Goal: Task Accomplishment & Management: Use online tool/utility

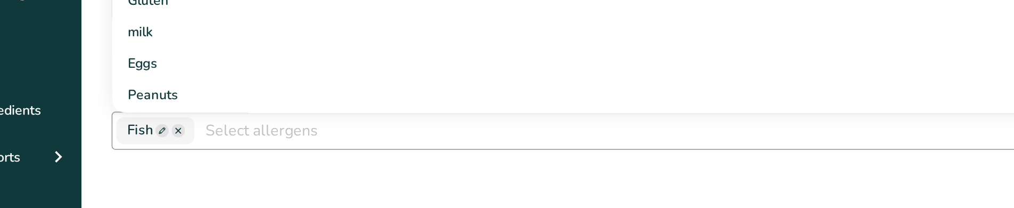
scroll to position [117, 0]
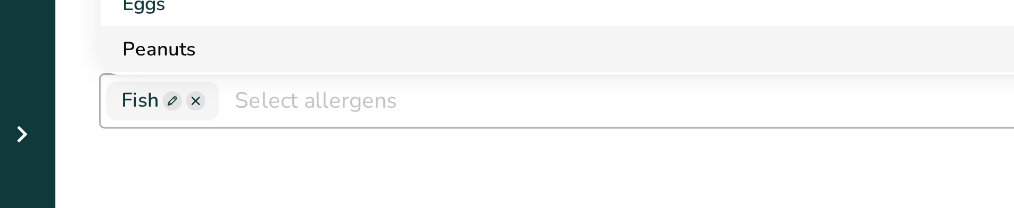
click at [192, 151] on link "Peanuts" at bounding box center [466, 146] width 685 height 18
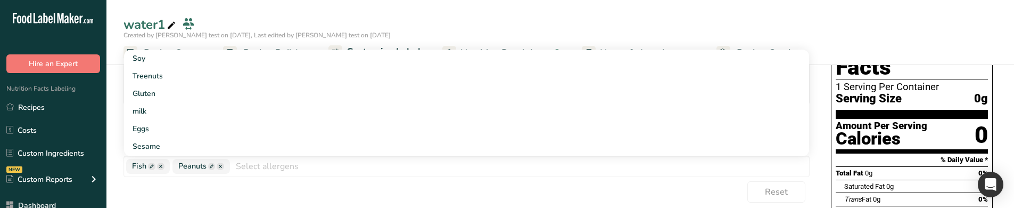
click at [158, 181] on div "Reset" at bounding box center [467, 191] width 686 height 21
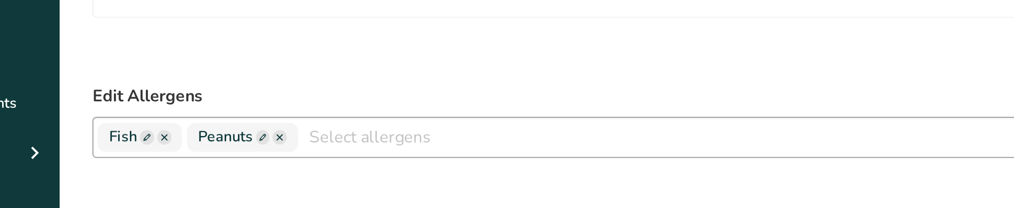
scroll to position [111, 0]
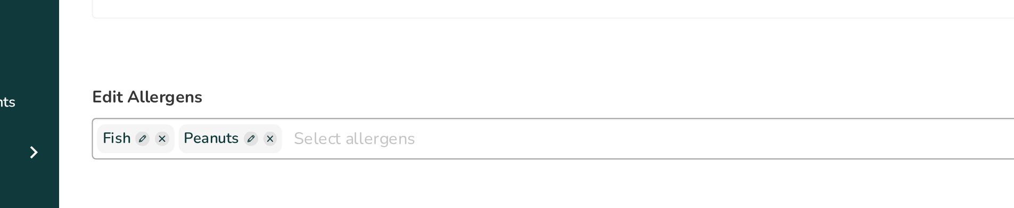
click at [204, 170] on span at bounding box center [205, 171] width 7 height 7
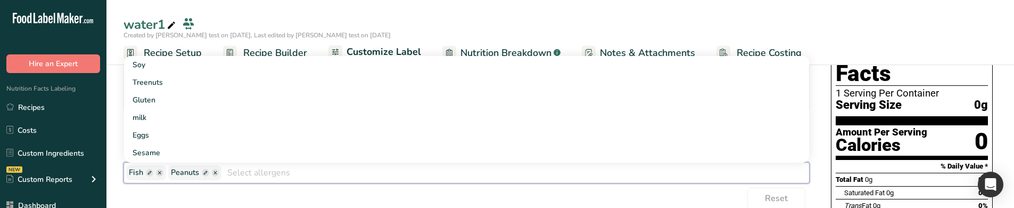
scroll to position [110, 0]
click at [266, 193] on div "Reset" at bounding box center [467, 198] width 686 height 21
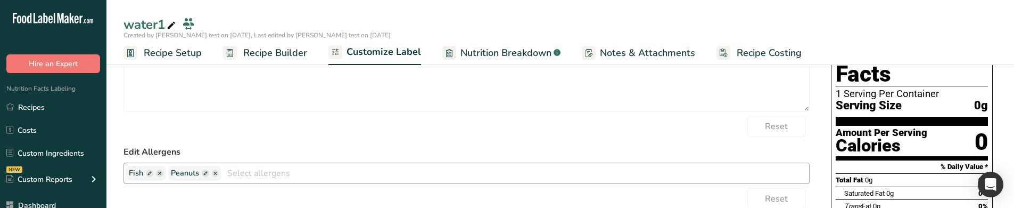
click at [216, 175] on span at bounding box center [215, 172] width 7 height 7
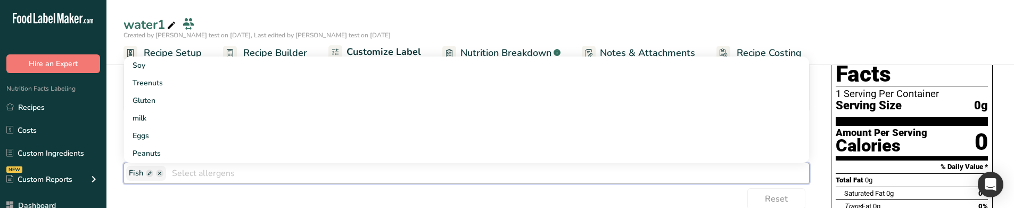
click at [208, 186] on form "Edit Ingredients List Water Reset Edit Allergens Fish Soy Treenuts Gluten milk …" at bounding box center [467, 196] width 686 height 340
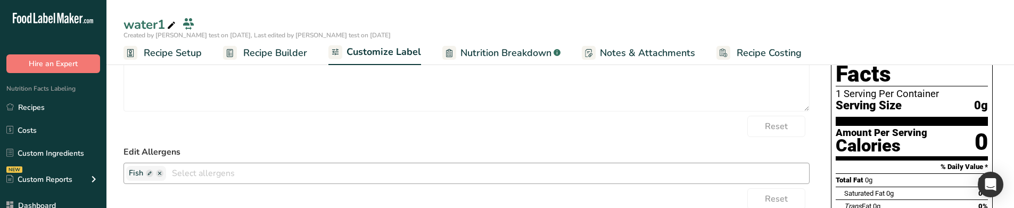
click at [150, 171] on span at bounding box center [149, 172] width 7 height 7
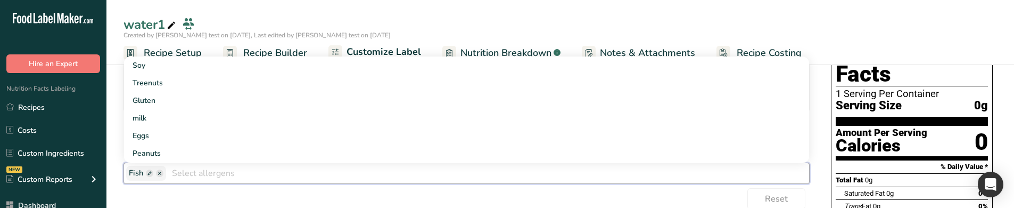
click at [180, 193] on div "Reset" at bounding box center [467, 198] width 686 height 21
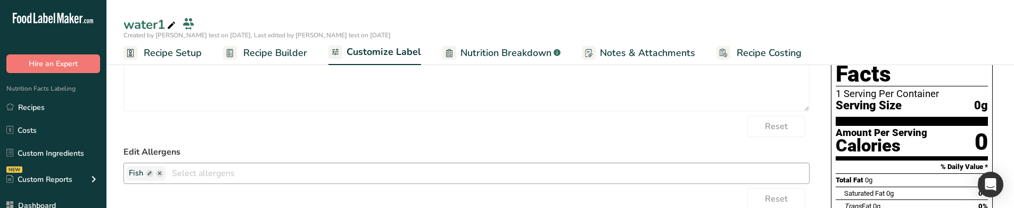
click at [160, 173] on span at bounding box center [159, 172] width 7 height 7
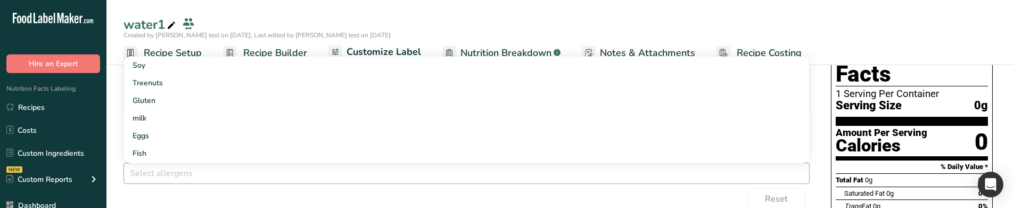
click at [172, 186] on form "Edit Ingredients List Water Reset Edit Allergens Soy Treenuts [GEOGRAPHIC_DATA]…" at bounding box center [467, 196] width 686 height 340
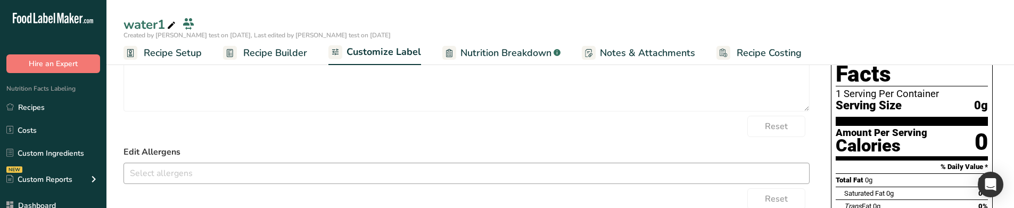
click at [176, 175] on input "text" at bounding box center [466, 173] width 685 height 17
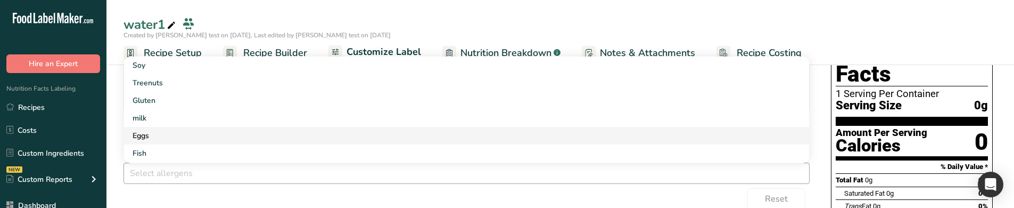
click at [185, 134] on link "Eggs" at bounding box center [466, 136] width 685 height 18
click at [185, 111] on link "milk" at bounding box center [466, 118] width 685 height 18
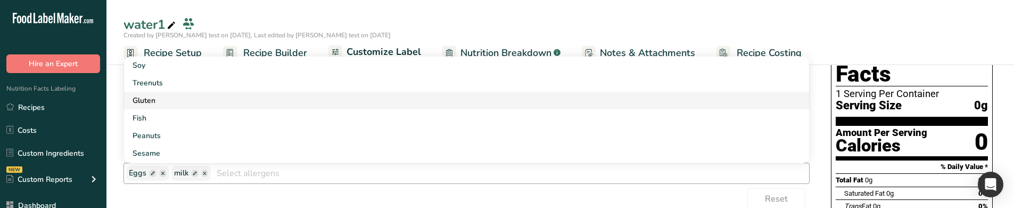
click at [186, 95] on link "Gluten" at bounding box center [466, 101] width 685 height 18
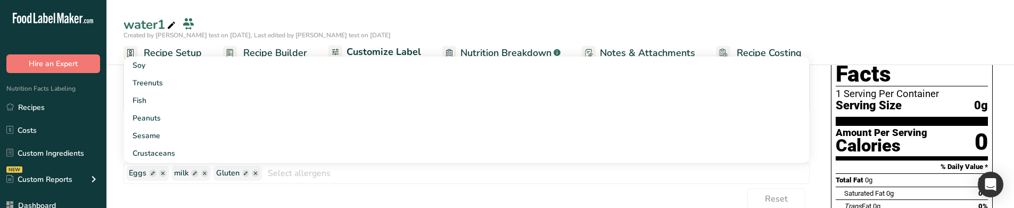
click at [236, 191] on div "Reset" at bounding box center [467, 198] width 686 height 21
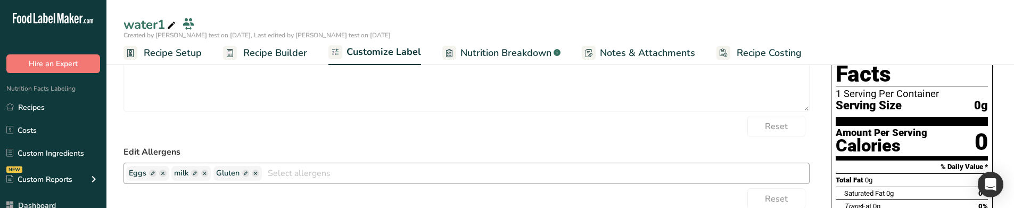
click at [256, 172] on span at bounding box center [255, 172] width 7 height 7
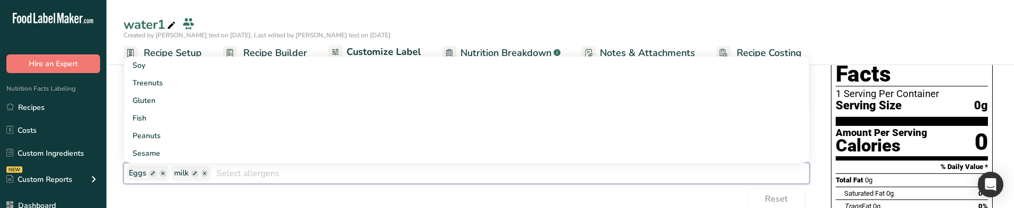
click at [137, 175] on span "Eggs" at bounding box center [138, 173] width 18 height 12
click at [152, 186] on form "Edit Ingredients List Water Reset Edit Allergens Eggs milk Soy Treenuts Gluten …" at bounding box center [467, 196] width 686 height 340
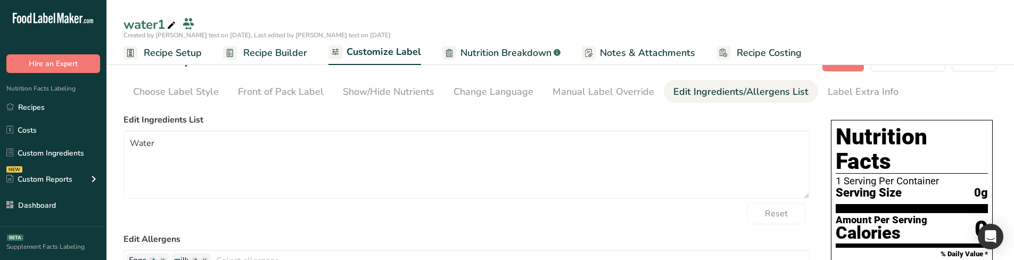
scroll to position [182, 0]
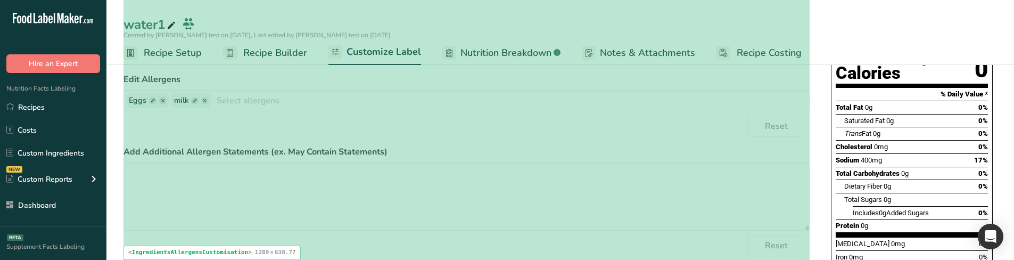
click at [335, 126] on div "Reset" at bounding box center [467, 126] width 686 height 21
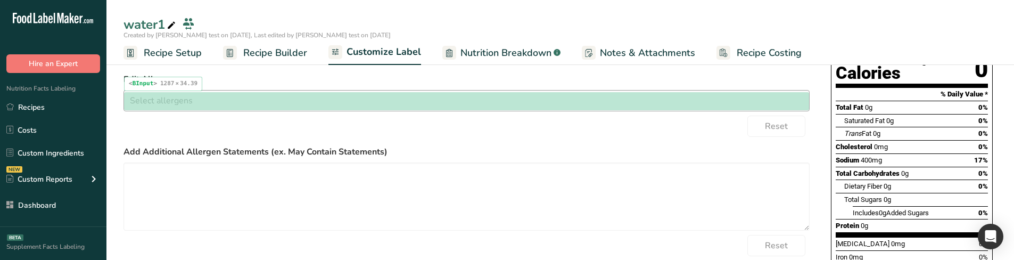
click at [320, 93] on input "text" at bounding box center [466, 100] width 685 height 17
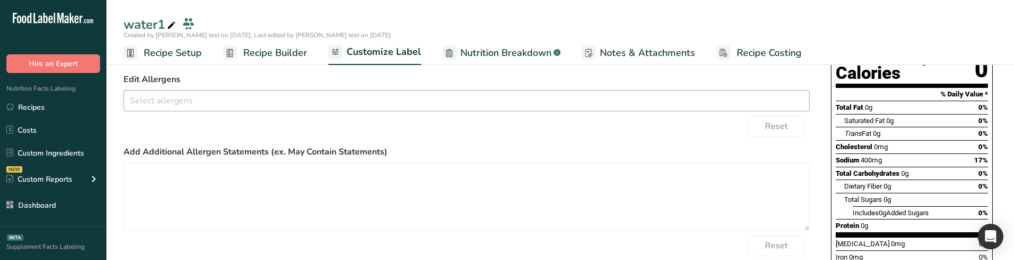
click at [309, 97] on input "text" at bounding box center [466, 100] width 685 height 17
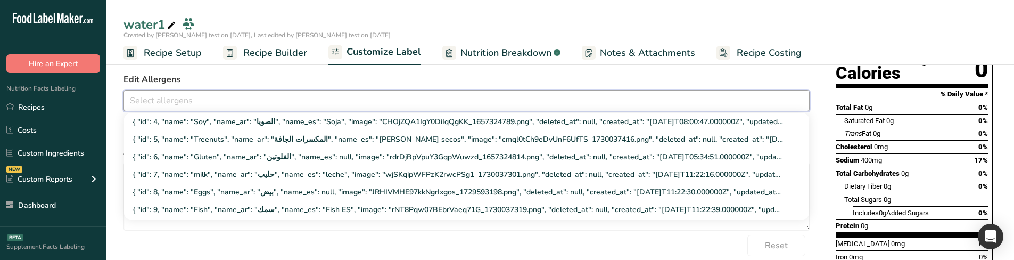
click at [339, 89] on div "Edit Allergens { "id": 4, "name": "Soy", "name_ar": "الصويا", "name_es": "Soja"…" at bounding box center [467, 92] width 686 height 38
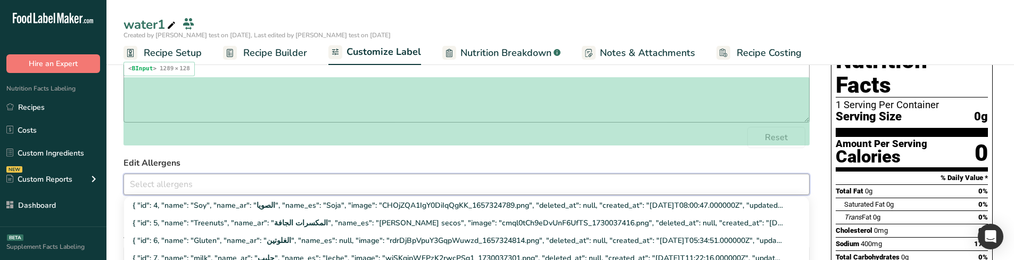
scroll to position [76, 0]
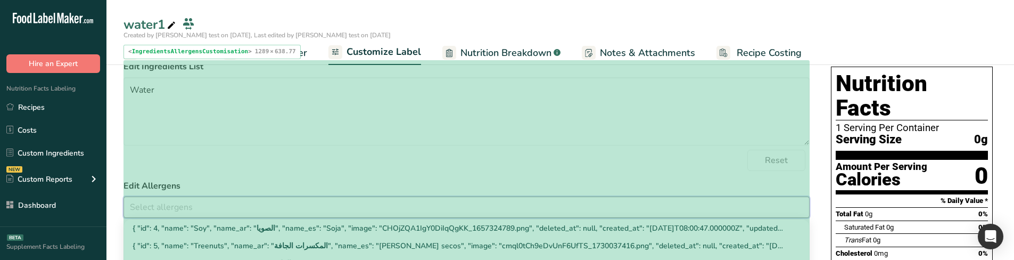
click at [567, 158] on div "Reset" at bounding box center [467, 160] width 686 height 21
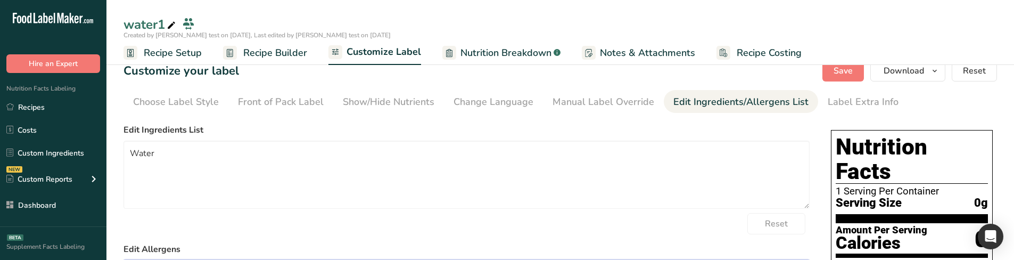
scroll to position [0, 0]
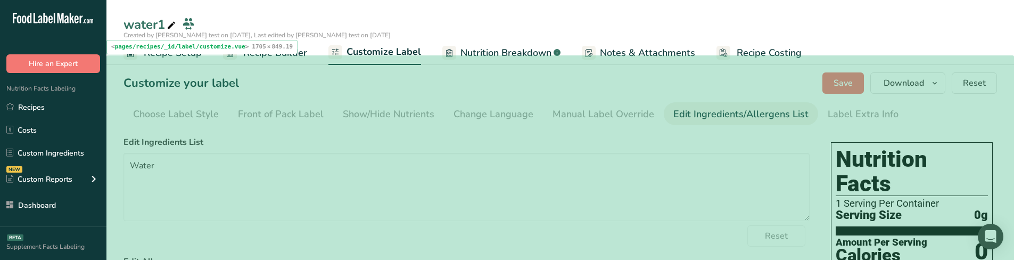
click at [807, 84] on div "Customize your label Save Download Choose what to show on your downloaded label…" at bounding box center [561, 82] width 874 height 21
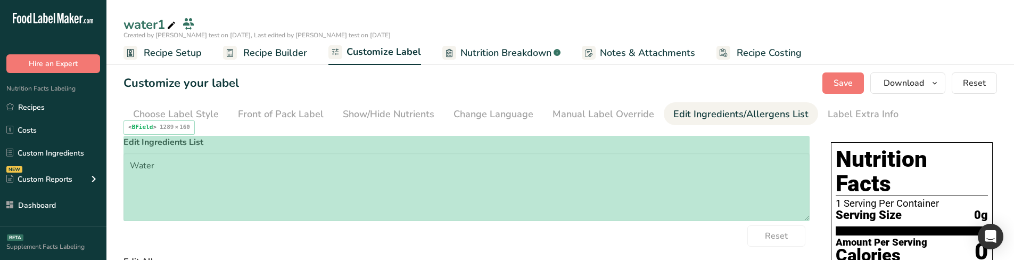
click at [257, 142] on label "Edit Ingredients List" at bounding box center [467, 142] width 686 height 13
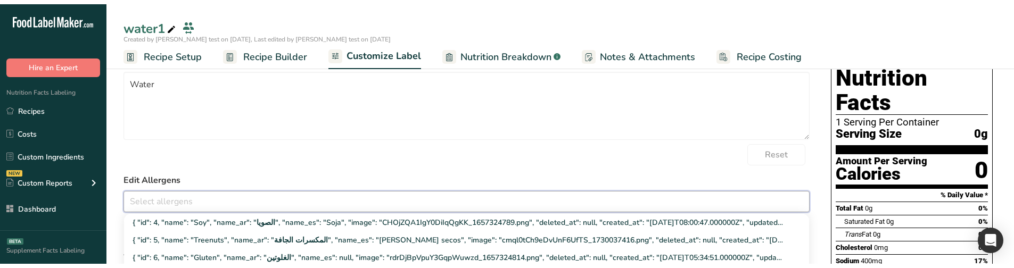
scroll to position [106, 0]
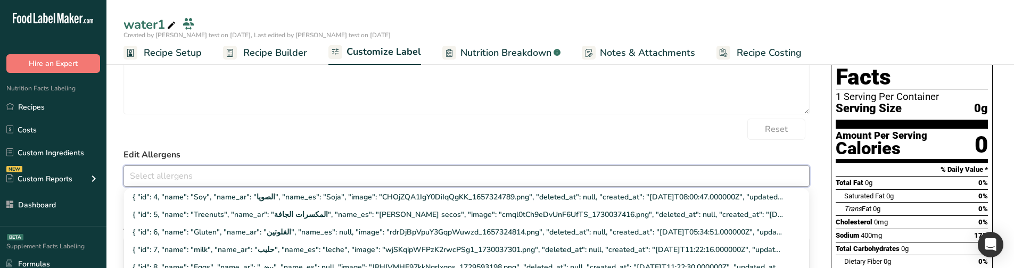
click at [398, 149] on label "Edit Allergens" at bounding box center [467, 155] width 686 height 13
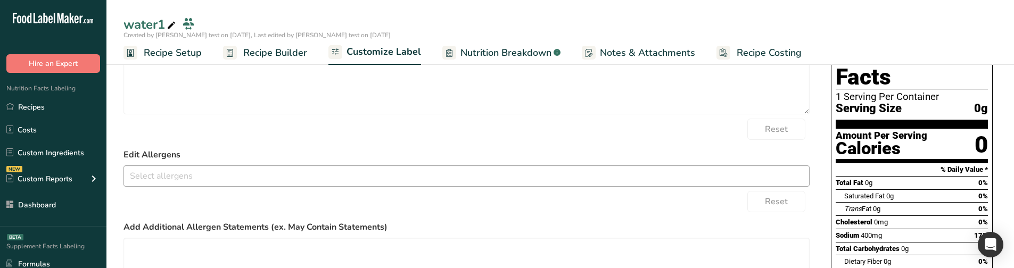
click at [388, 173] on input "text" at bounding box center [466, 176] width 685 height 17
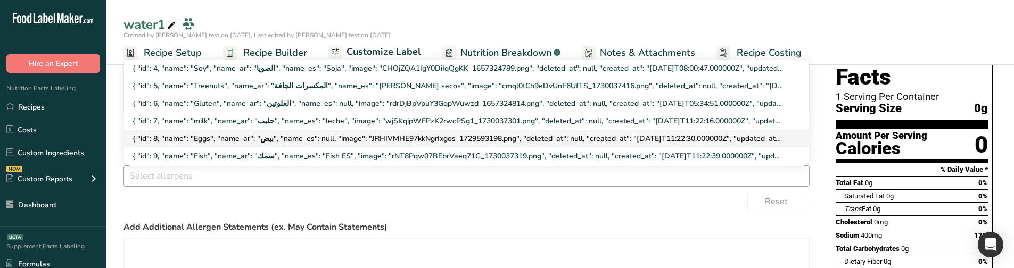
click at [363, 137] on link "{ "id": 8, "name": "Eggs", "name_ar": "بيض", "name_es": null, "image": "JRHIVMH…" at bounding box center [466, 139] width 685 height 18
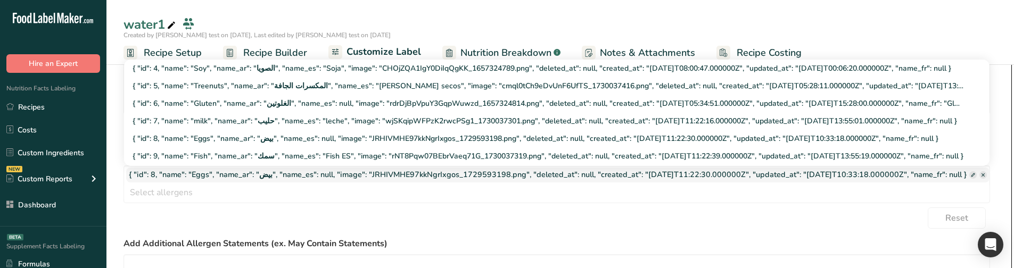
click at [320, 207] on div "Reset" at bounding box center [557, 218] width 867 height 21
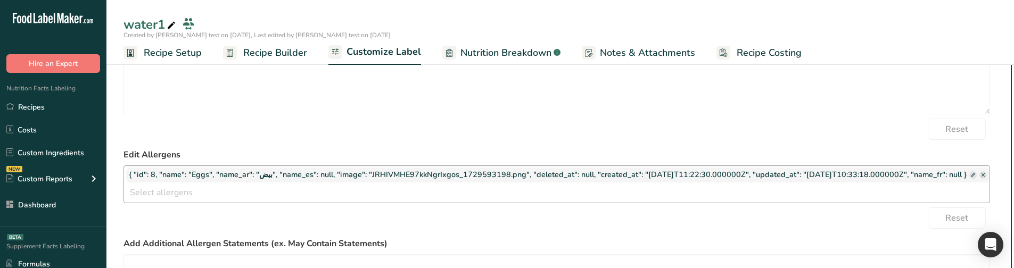
click at [319, 184] on div "{ "id": 8, "name": "Eggs", "name_ar": "بيض", "name_es": null, "image": "JRHIVMH…" at bounding box center [557, 185] width 867 height 38
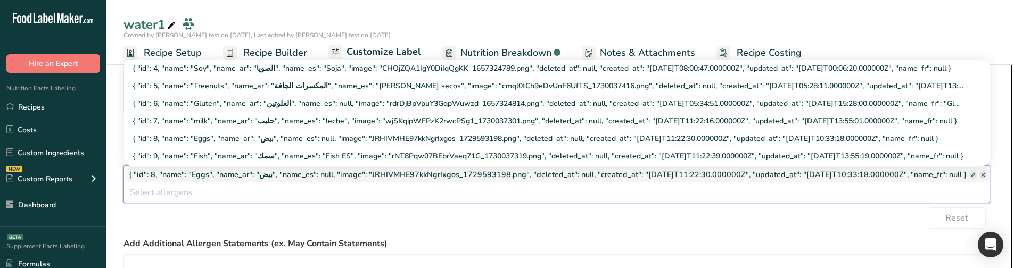
click at [309, 207] on div "Reset" at bounding box center [557, 218] width 867 height 21
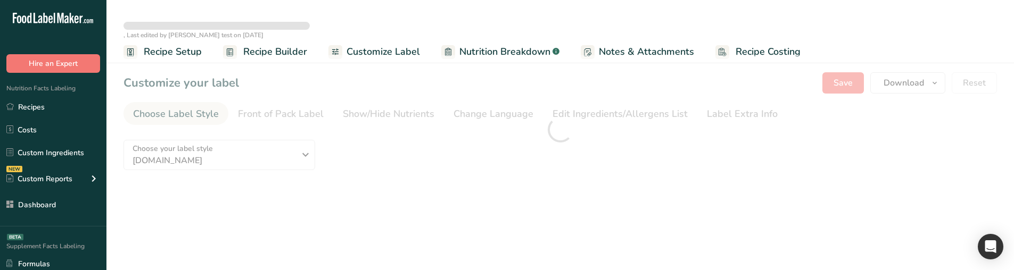
type textarea "Water"
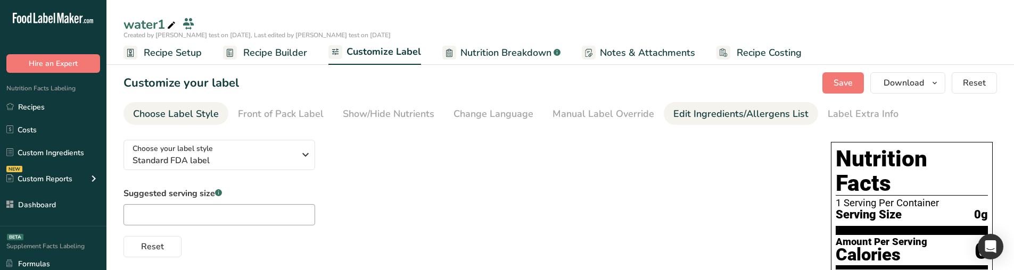
click at [674, 113] on div "Edit Ingredients/Allergens List" at bounding box center [741, 114] width 135 height 14
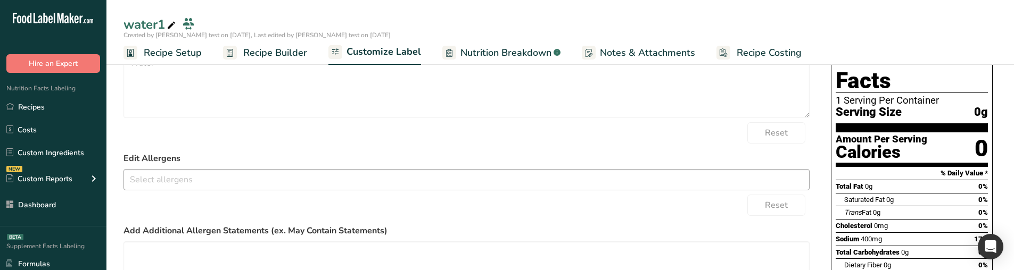
scroll to position [160, 0]
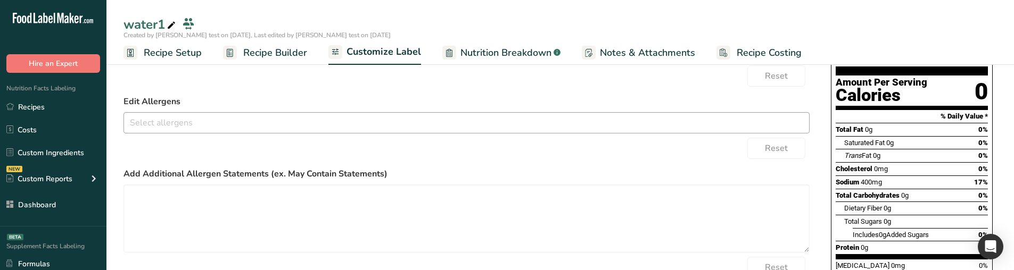
click at [259, 132] on div at bounding box center [466, 123] width 685 height 18
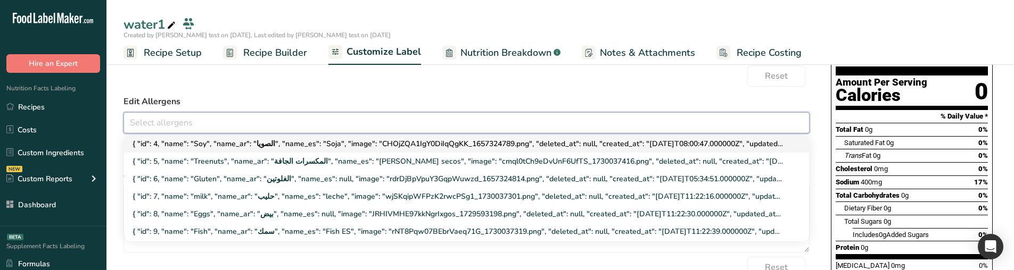
click at [250, 143] on link "{ "id": 4, "name": "Soy", "name_ar": "الصويا", "name_es": "Soja", "image": "CHO…" at bounding box center [466, 144] width 685 height 18
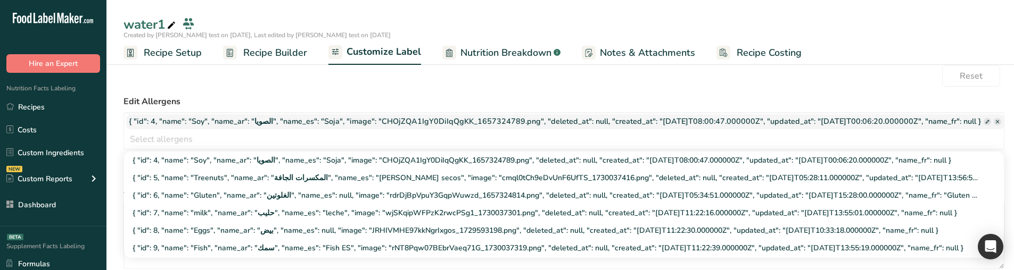
click at [247, 98] on label "Edit Allergens" at bounding box center [564, 101] width 881 height 13
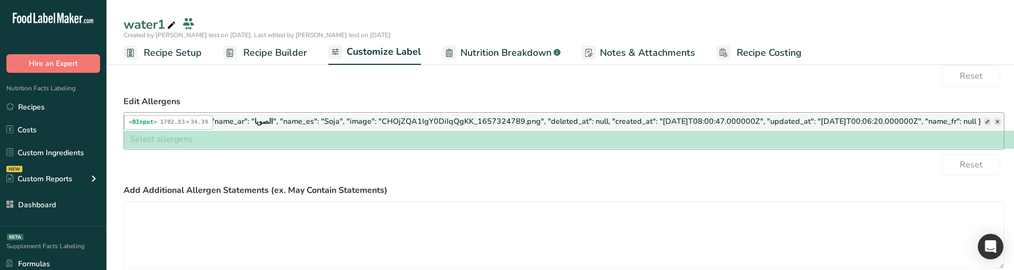
click at [416, 135] on input "text" at bounding box center [564, 139] width 880 height 17
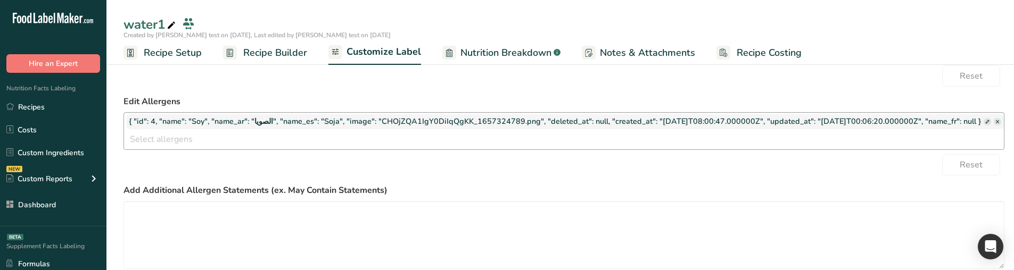
click at [314, 135] on input "text" at bounding box center [564, 139] width 880 height 17
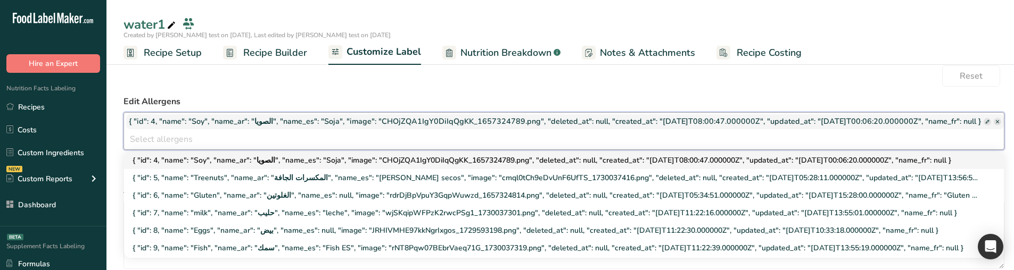
click at [301, 157] on link "{ "id": 4, "name": "Soy", "name_ar": "الصويا", "name_es": "Soja", "image": "CHO…" at bounding box center [564, 161] width 880 height 18
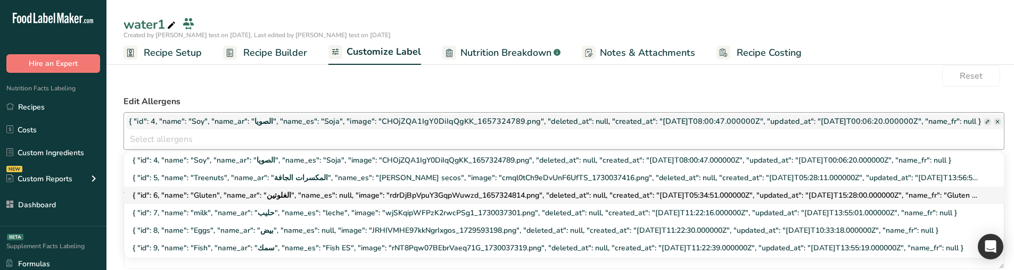
click at [270, 190] on link "{ "id": 6, "name": "Gluten", "name_ar": "الغلوتين", "name_es": null, "image": "…" at bounding box center [564, 196] width 880 height 18
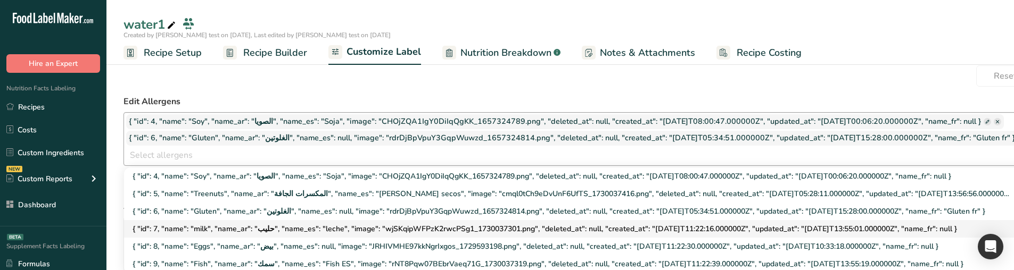
click at [276, 228] on link "{ "id": 7, "name": "milk", "name_ar": "حليب", "name_es": "leche", "image": "wjS…" at bounding box center [581, 229] width 914 height 18
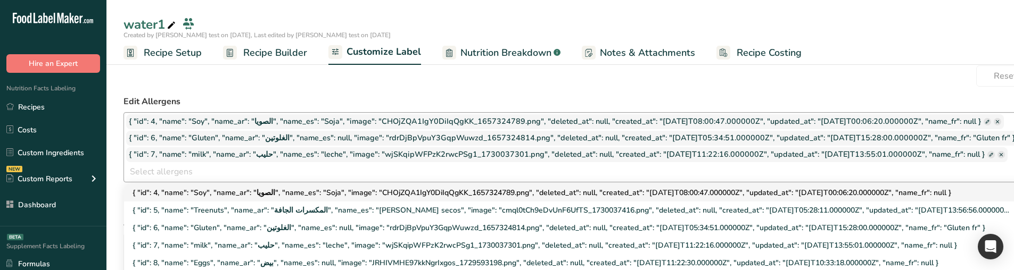
click at [234, 192] on link "{ "id": 4, "name": "Soy", "name_ar": "الصويا", "name_es": "Soja", "image": "CHO…" at bounding box center [581, 193] width 914 height 18
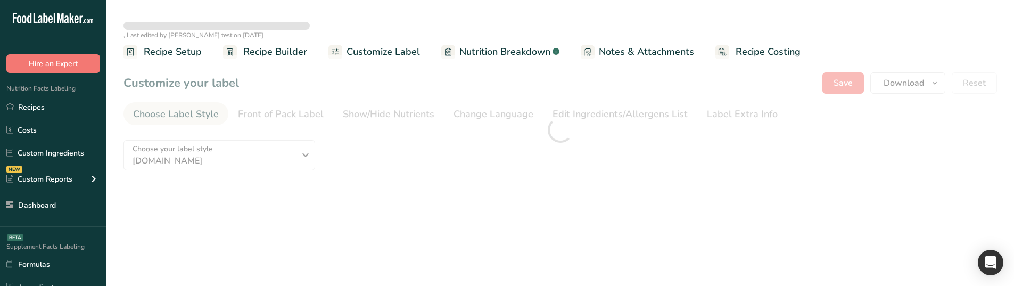
type textarea "Water"
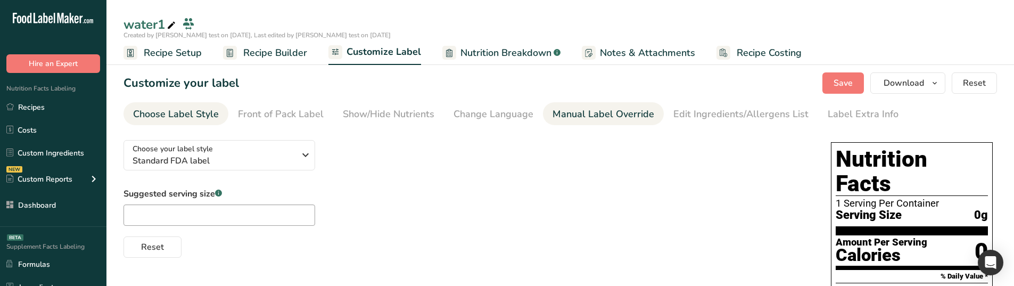
click at [597, 118] on div "Manual Label Override" at bounding box center [604, 114] width 102 height 14
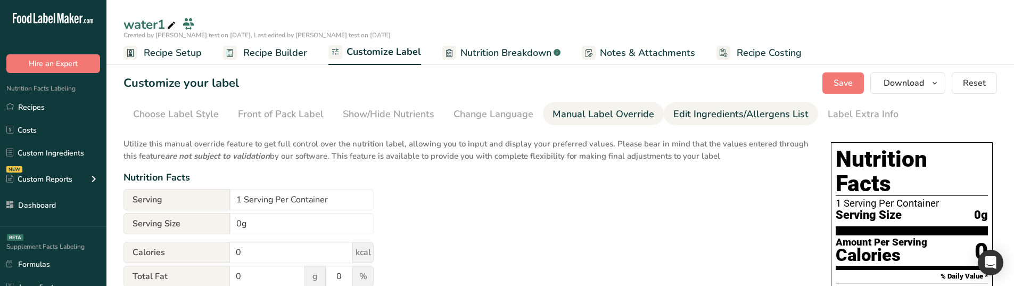
click at [718, 117] on div "Edit Ingredients/Allergens List" at bounding box center [741, 114] width 135 height 14
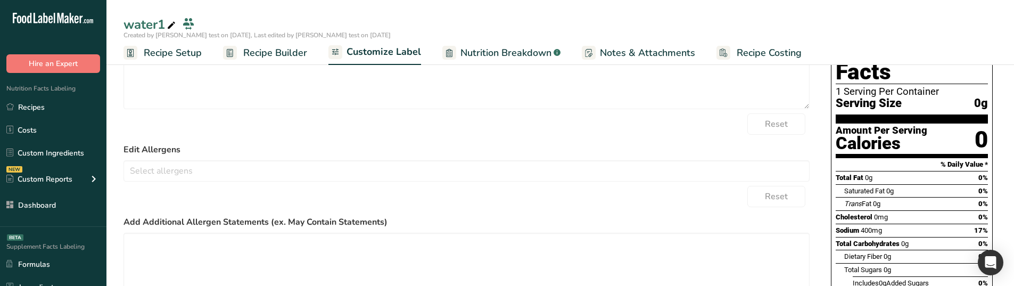
scroll to position [160, 0]
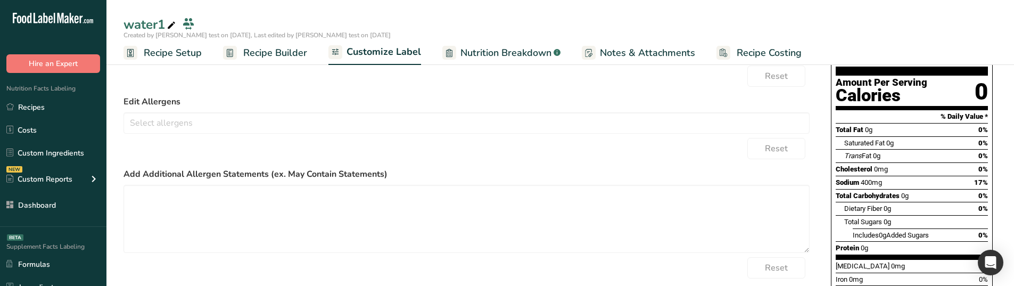
click at [226, 134] on form "Edit Ingredients List Water Reset Edit Allergens { "id": 4, "name": "Soy", "nam…" at bounding box center [467, 146] width 686 height 340
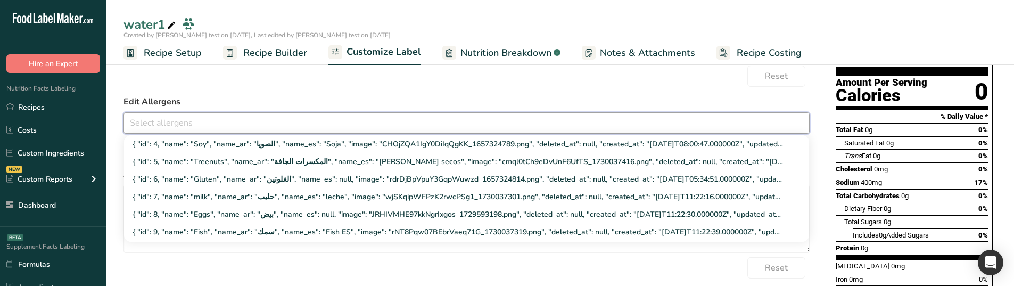
click at [221, 128] on input "text" at bounding box center [466, 122] width 685 height 17
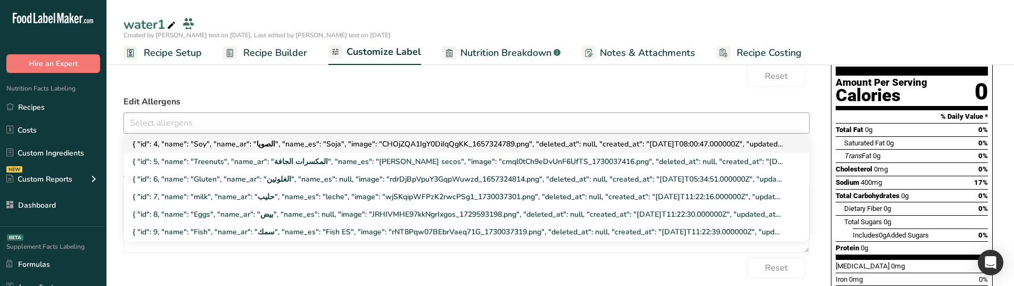
click at [218, 150] on link "{ "id": 4, "name": "Soy", "name_ar": "الصويا", "name_es": "Soja", "image": "CHO…" at bounding box center [466, 144] width 685 height 18
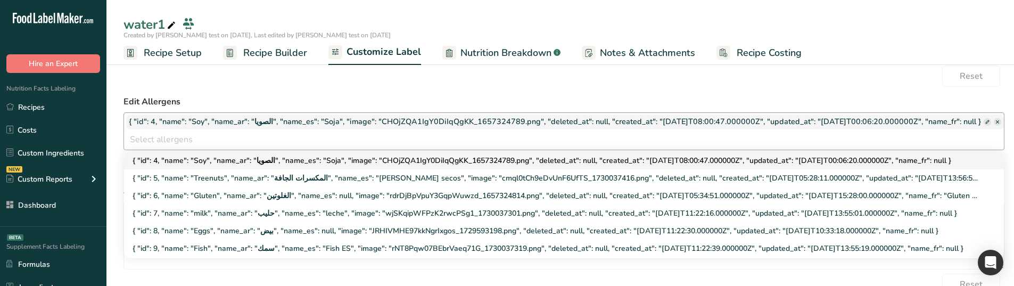
click at [246, 170] on link "{ "id": 5, "name": "Treenuts", "name_ar": "المكسرات الجافة", "name_es": "frutos…" at bounding box center [564, 178] width 880 height 18
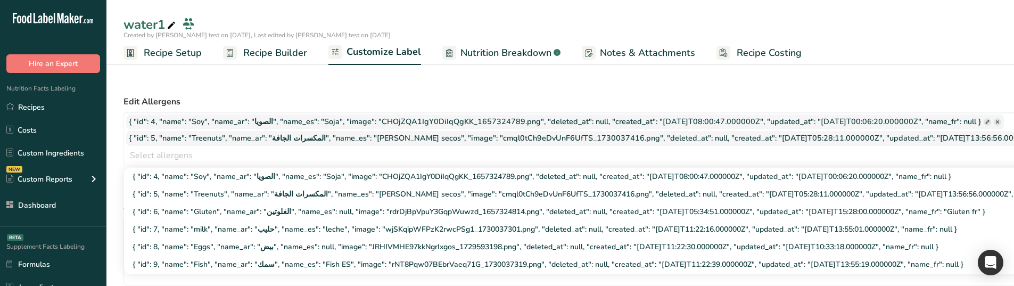
click at [253, 99] on label "Edit Allergens" at bounding box center [642, 101] width 1037 height 13
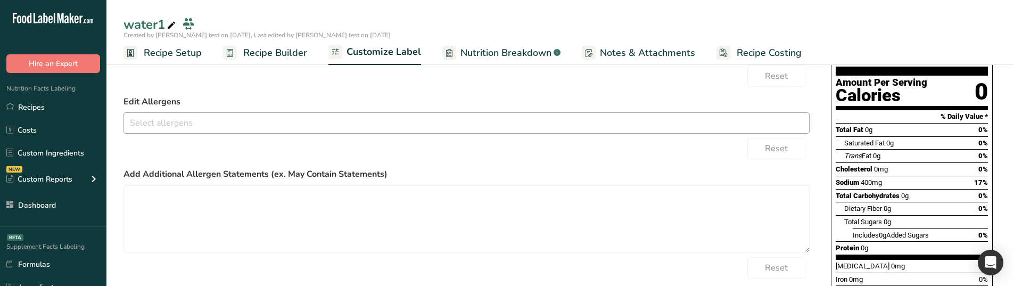
click at [243, 131] on input "text" at bounding box center [466, 122] width 685 height 17
click at [234, 149] on link at bounding box center [466, 151] width 685 height 6
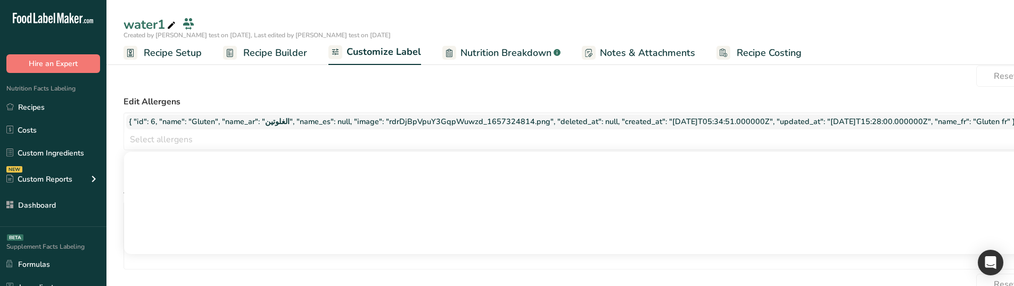
click at [227, 99] on label "Edit Allergens" at bounding box center [581, 101] width 915 height 13
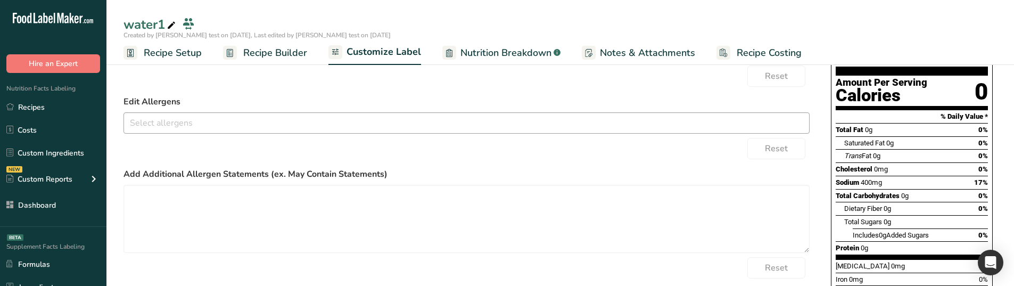
click at [353, 125] on input "text" at bounding box center [466, 122] width 685 height 17
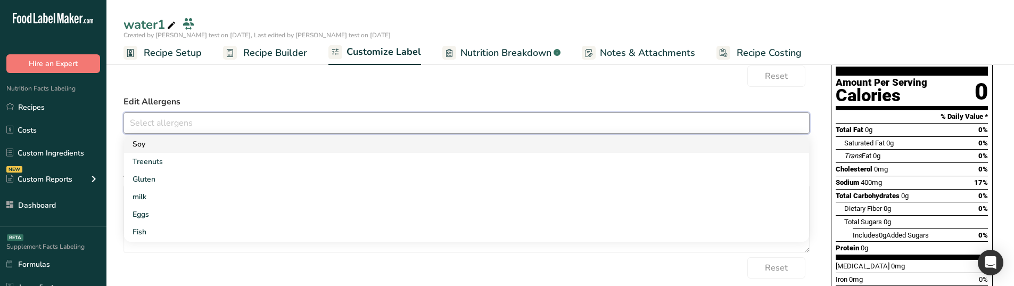
click at [276, 151] on link "Soy" at bounding box center [466, 144] width 685 height 18
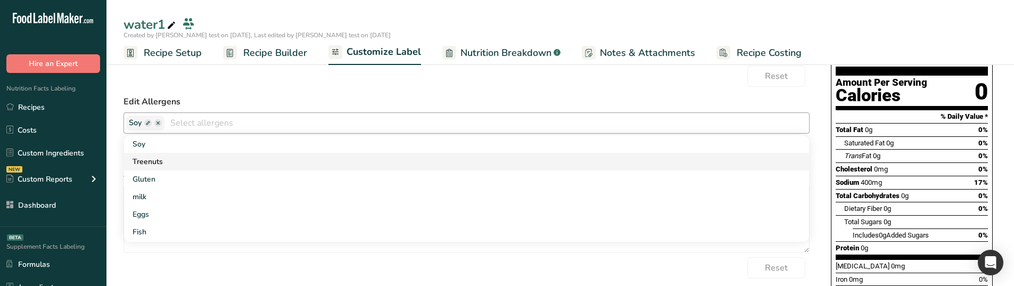
click at [270, 157] on link "Treenuts" at bounding box center [466, 162] width 685 height 18
click at [269, 167] on link "Treenuts" at bounding box center [466, 162] width 685 height 18
click at [267, 175] on link "Gluten" at bounding box center [466, 179] width 685 height 18
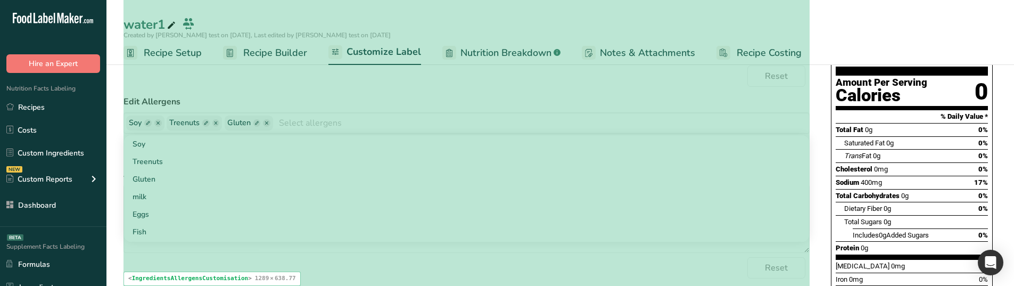
click at [427, 92] on form "Edit Ingredients List Water Reset Edit Allergens Soy Treenuts Gluten Soy Treenu…" at bounding box center [467, 146] width 686 height 340
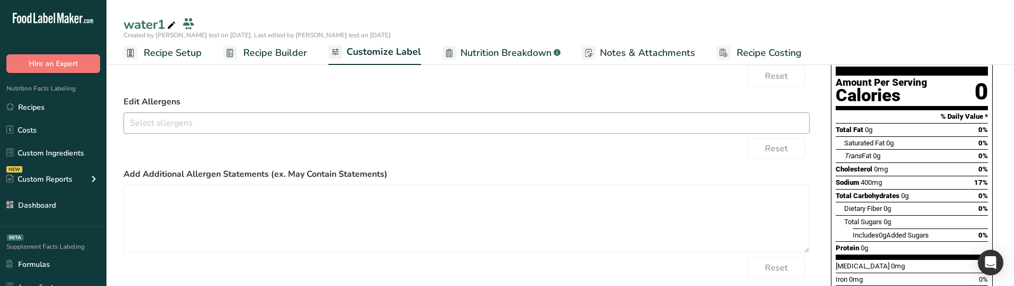
click at [205, 112] on div "Soy Treenuts Gluten milk Eggs Fish Peanuts Sesame Crustaceans Sulphites Celery …" at bounding box center [467, 122] width 686 height 21
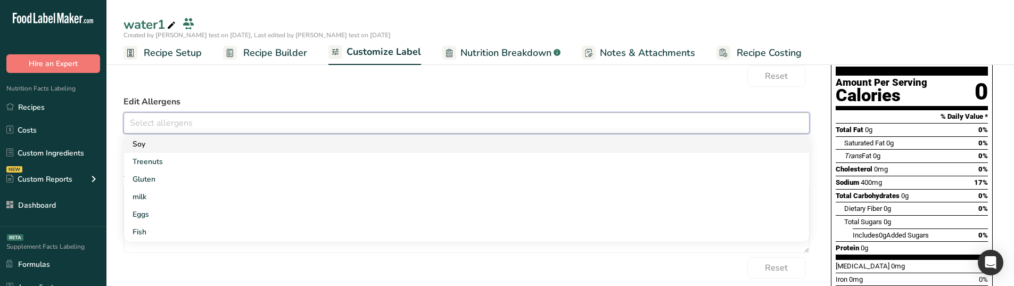
click at [191, 145] on link "Soy" at bounding box center [466, 144] width 685 height 18
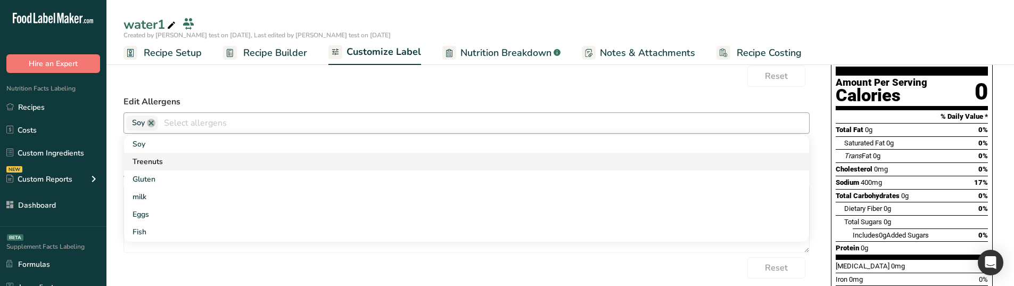
click at [190, 160] on link "Treenuts" at bounding box center [466, 162] width 685 height 18
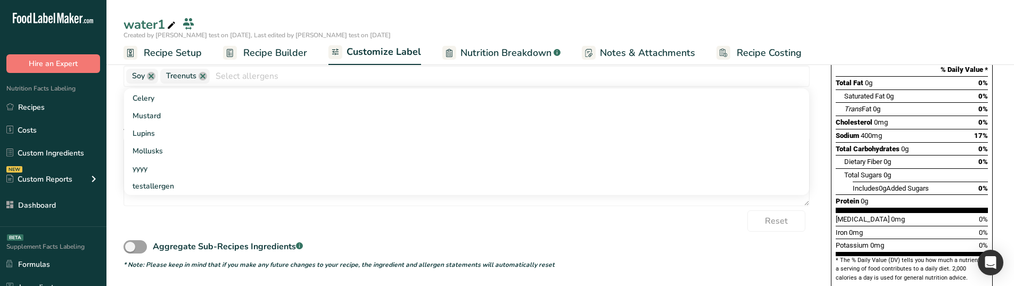
scroll to position [222, 0]
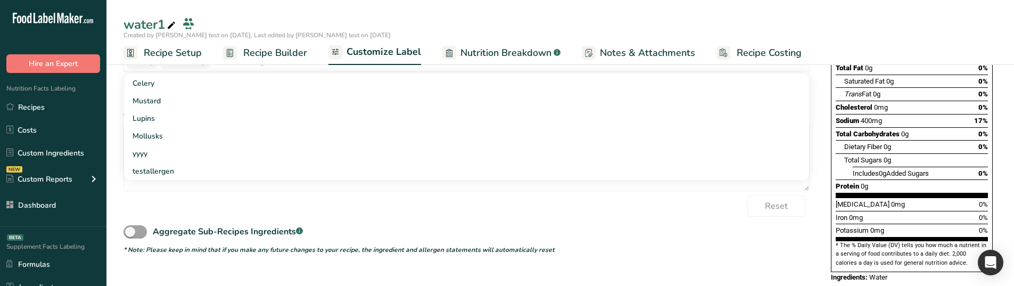
click at [650, 229] on div "Aggregate Sub-Recipes Ingredients .a-a{fill:#347362;}.b-a{fill:#fff;}" at bounding box center [467, 229] width 686 height 24
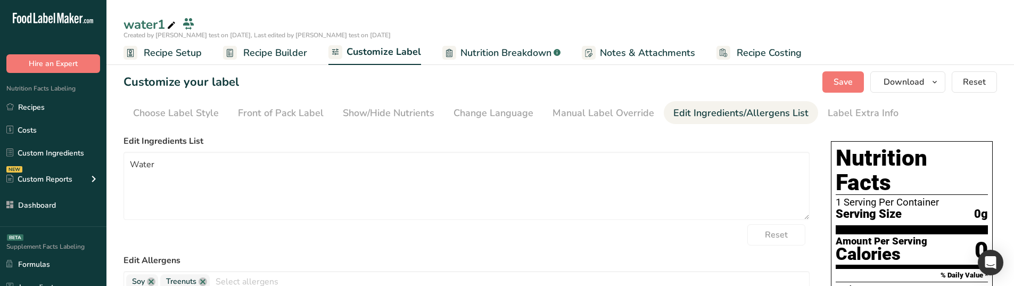
scroll to position [0, 0]
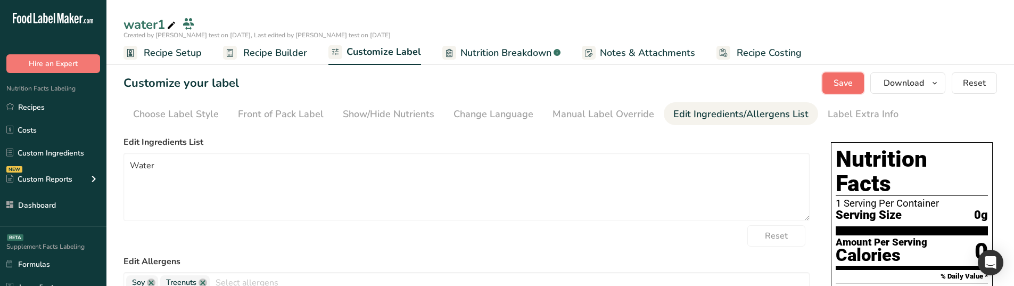
click at [838, 91] on button "Save" at bounding box center [844, 82] width 42 height 21
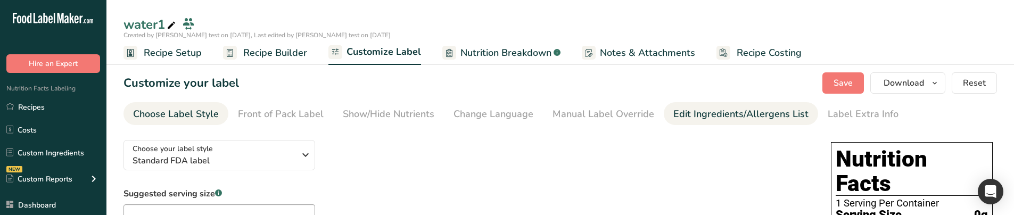
click at [691, 119] on div "Edit Ingredients/Allergens List" at bounding box center [741, 114] width 135 height 14
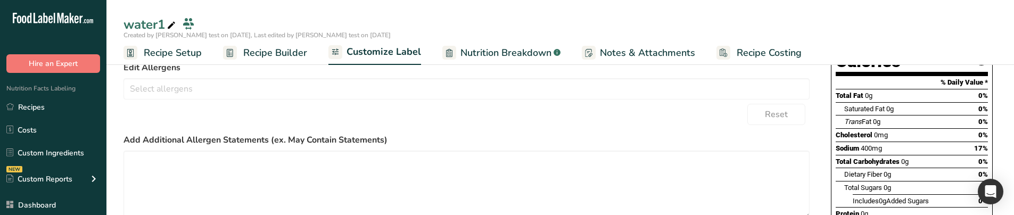
scroll to position [213, 0]
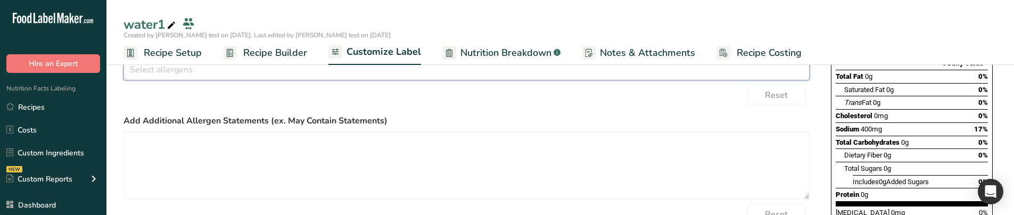
click at [279, 77] on input "text" at bounding box center [466, 69] width 685 height 17
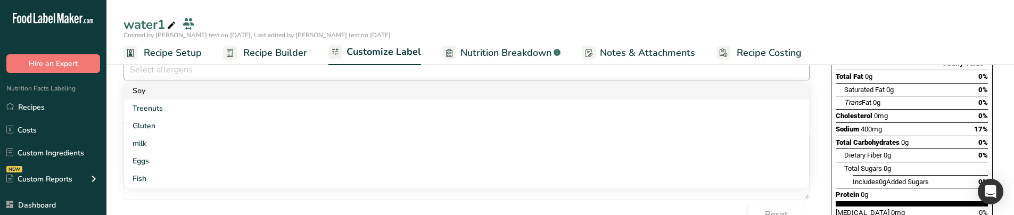
click at [253, 95] on link "Soy" at bounding box center [466, 91] width 685 height 18
click at [240, 104] on link "Treenuts" at bounding box center [466, 109] width 685 height 18
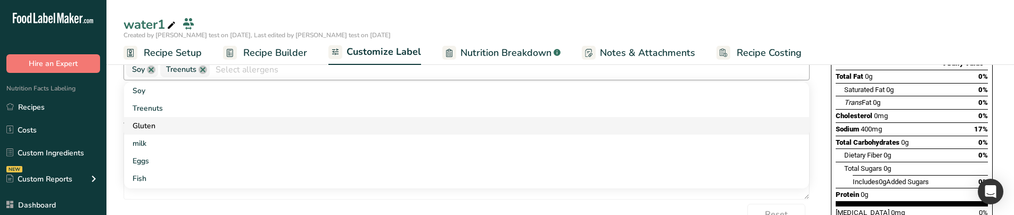
drag, startPoint x: 224, startPoint y: 118, endPoint x: 138, endPoint y: 119, distance: 85.2
click at [223, 118] on link "Gluten" at bounding box center [466, 126] width 685 height 18
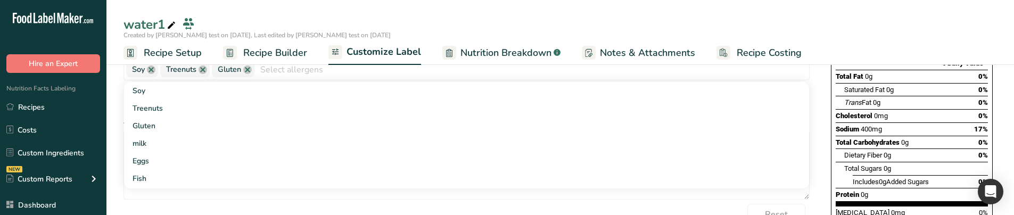
click at [117, 119] on section "Customize your label Save Download Choose what to show on your downloaded label…" at bounding box center [560, 80] width 908 height 477
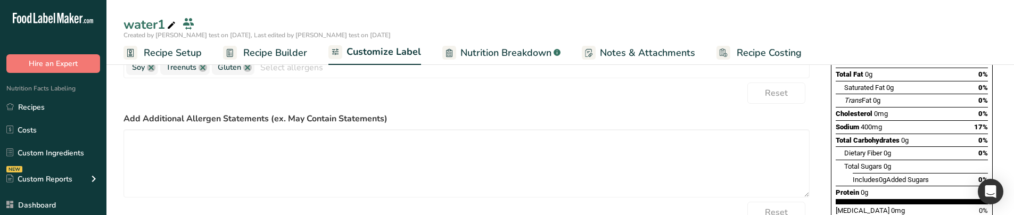
scroll to position [0, 0]
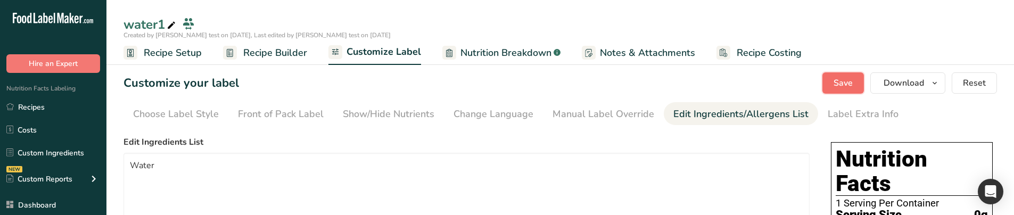
click at [835, 83] on span "Save" at bounding box center [843, 83] width 19 height 13
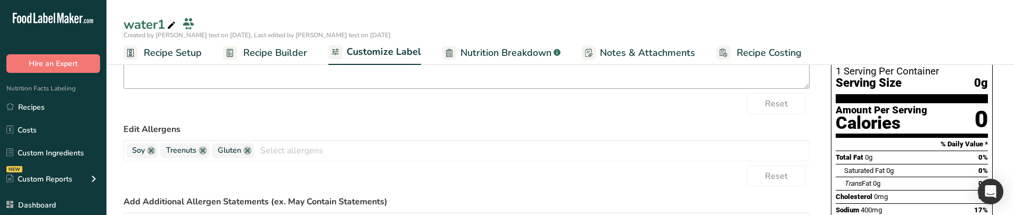
scroll to position [160, 0]
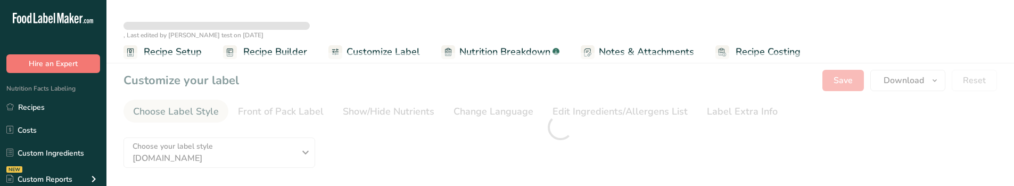
scroll to position [19, 0]
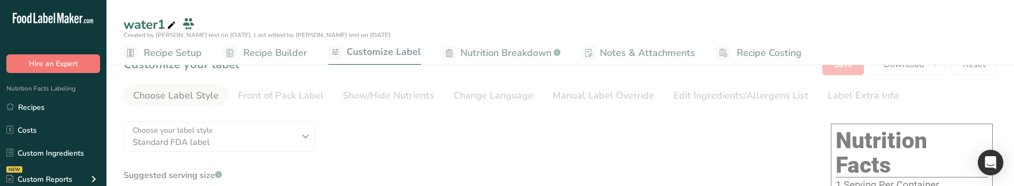
type textarea "Water"
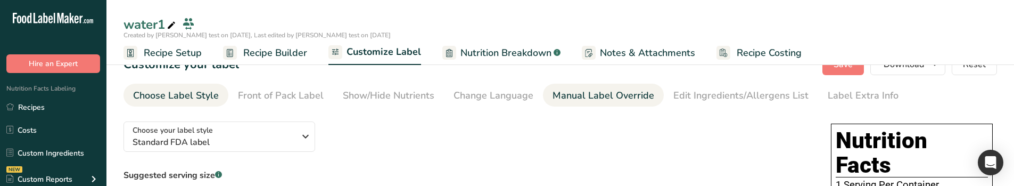
click at [653, 101] on li "Manual Label Override" at bounding box center [603, 95] width 121 height 23
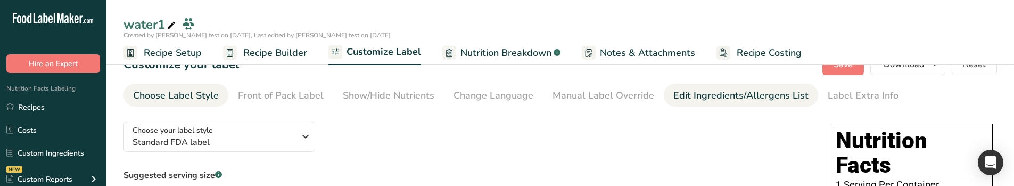
click at [674, 94] on div "Edit Ingredients/Allergens List" at bounding box center [741, 95] width 135 height 14
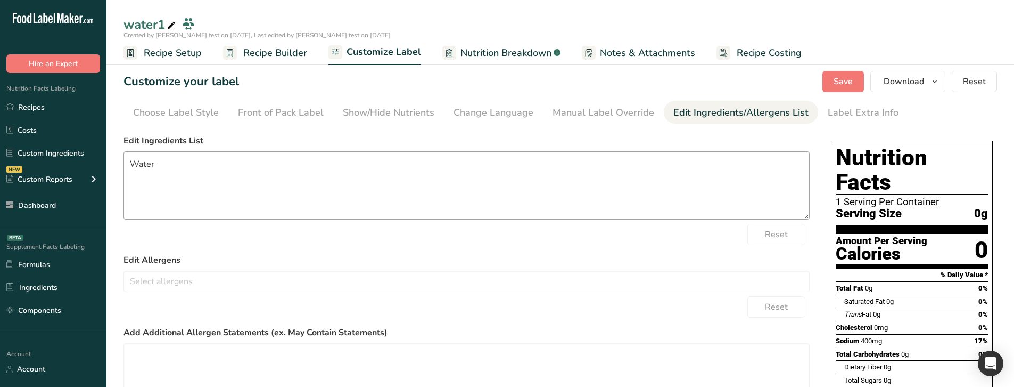
scroll to position [0, 0]
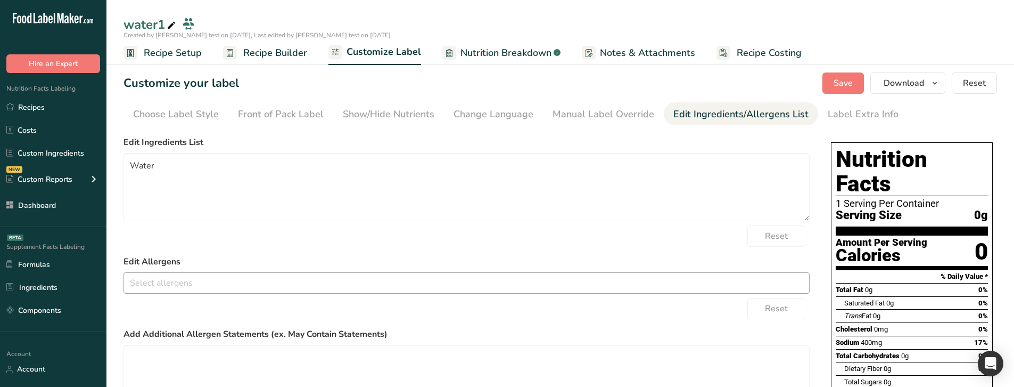
click at [191, 185] on input "text" at bounding box center [466, 282] width 685 height 17
click at [178, 185] on link "Gluten" at bounding box center [466, 210] width 685 height 18
click at [202, 185] on link "Eggs" at bounding box center [466, 228] width 685 height 18
click at [184, 185] on div "Reset" at bounding box center [467, 308] width 686 height 21
click at [278, 48] on span "Recipe Builder" at bounding box center [275, 53] width 64 height 14
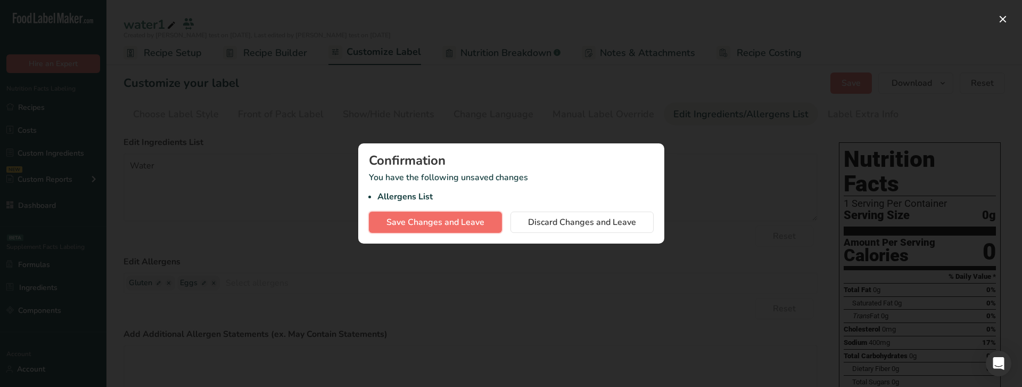
click at [477, 185] on span "Save Changes and Leave" at bounding box center [436, 222] width 98 height 13
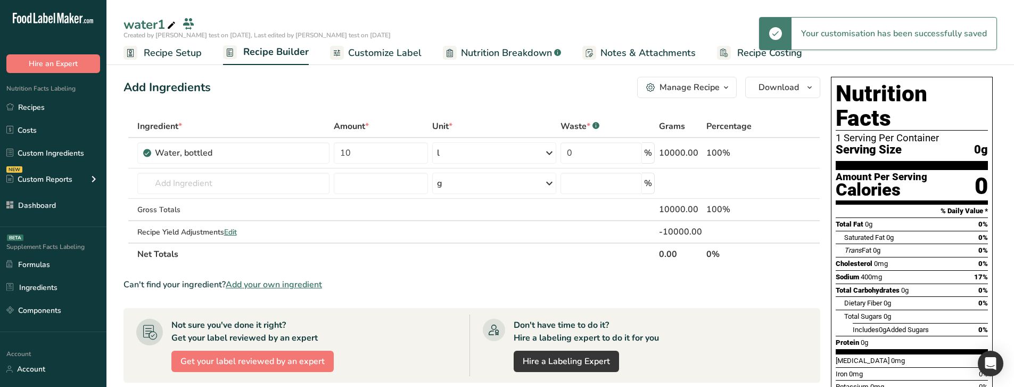
click at [398, 51] on span "Customize Label" at bounding box center [384, 53] width 73 height 14
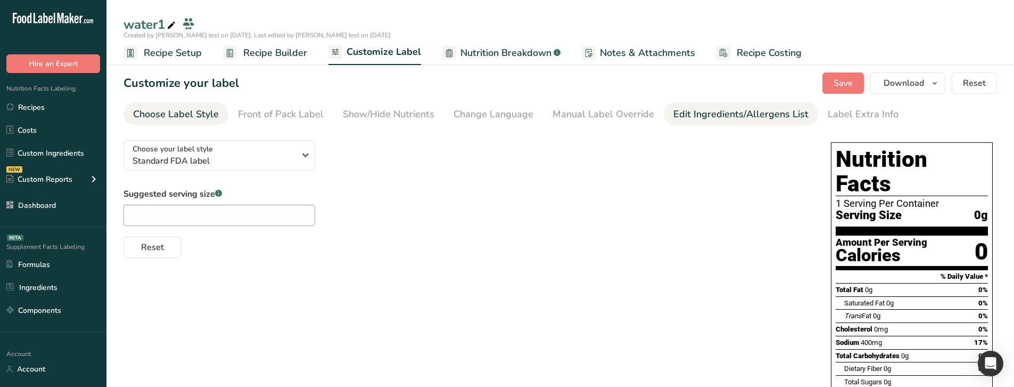
click at [692, 117] on div "Edit Ingredients/Allergens List" at bounding box center [741, 114] width 135 height 14
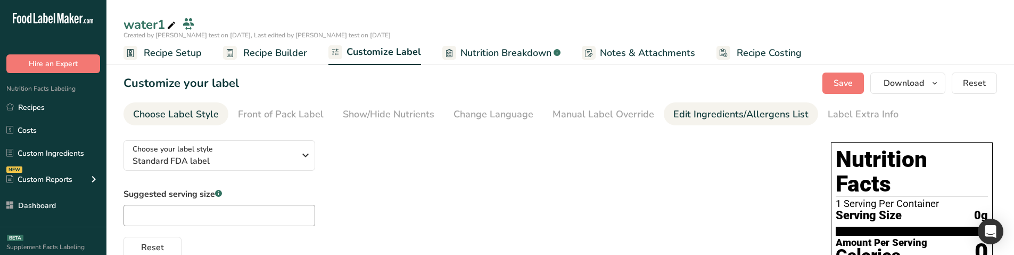
click at [687, 119] on div "Edit Ingredients/Allergens List" at bounding box center [741, 114] width 135 height 14
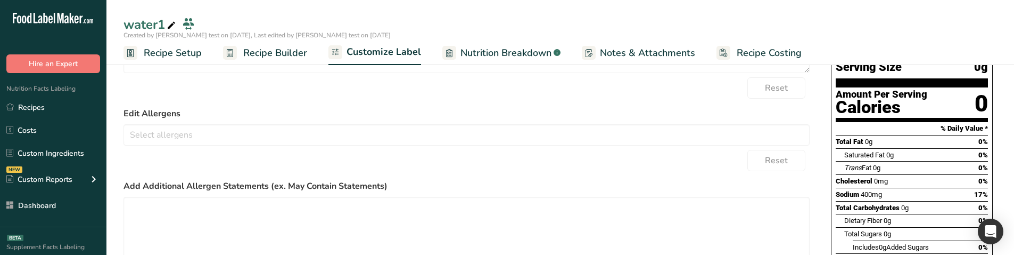
scroll to position [146, 0]
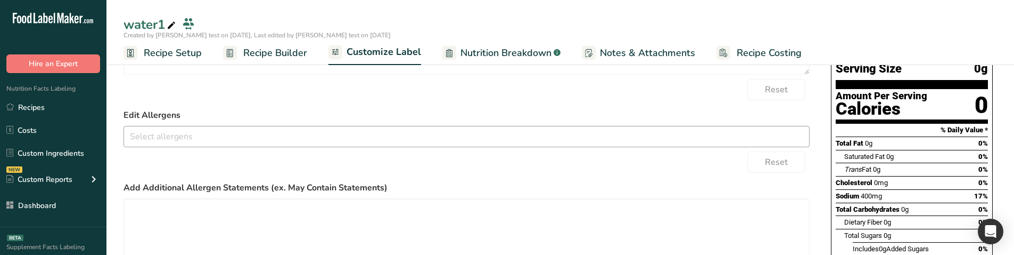
click at [187, 131] on input "text" at bounding box center [466, 136] width 685 height 17
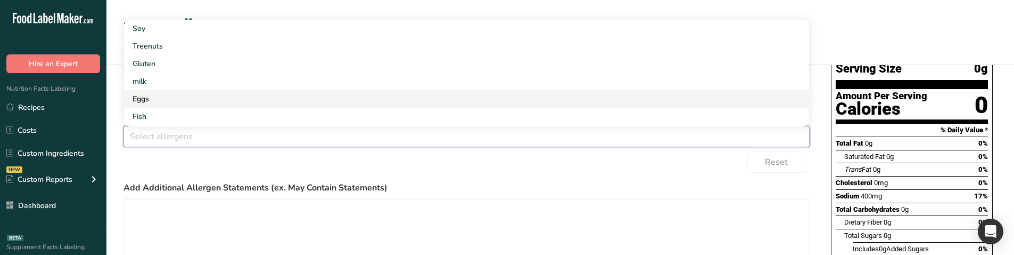
click at [167, 100] on link "Eggs" at bounding box center [466, 99] width 685 height 18
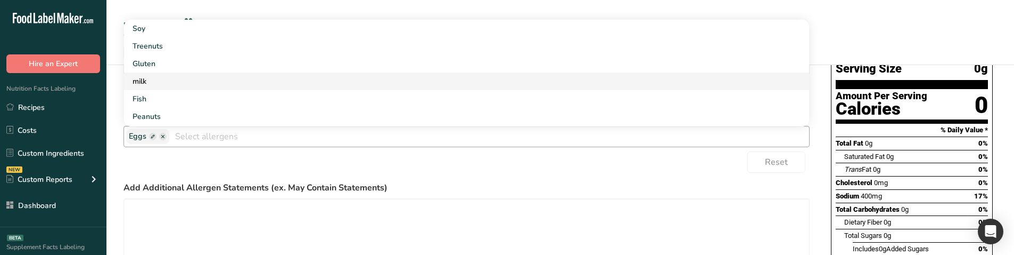
click at [161, 75] on link "milk" at bounding box center [466, 81] width 685 height 18
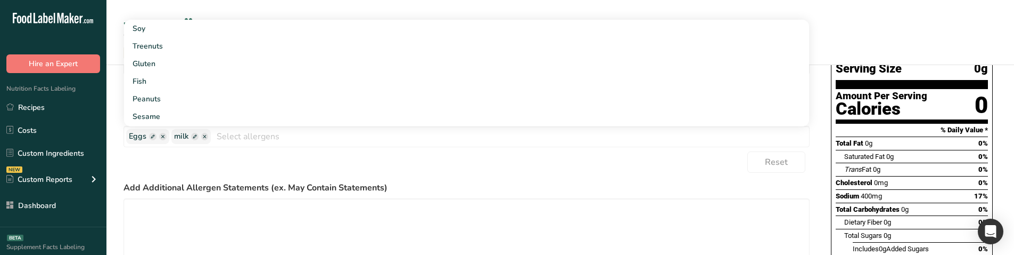
click at [232, 176] on form "Edit Ingredients List Water Reset Edit Allergens Eggs milk Soy Treenuts Gluten …" at bounding box center [467, 159] width 686 height 340
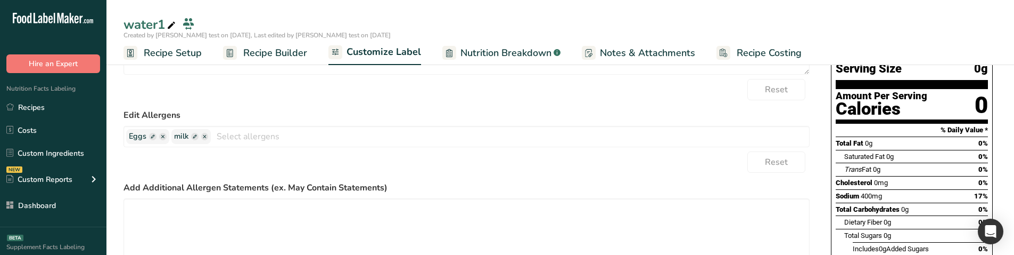
click at [289, 54] on span "Recipe Builder" at bounding box center [275, 53] width 64 height 14
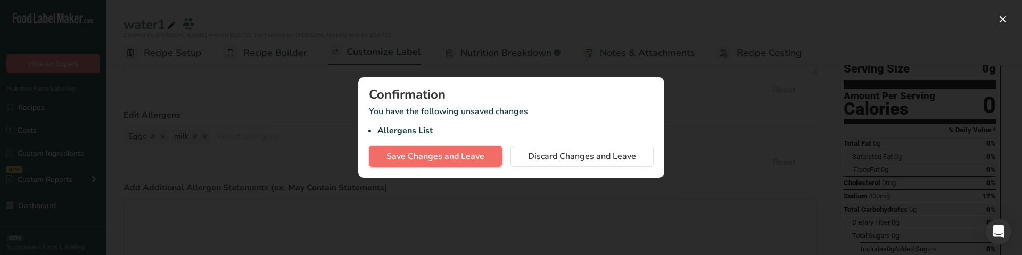
click at [438, 155] on span "Save Changes and Leave" at bounding box center [436, 156] width 98 height 13
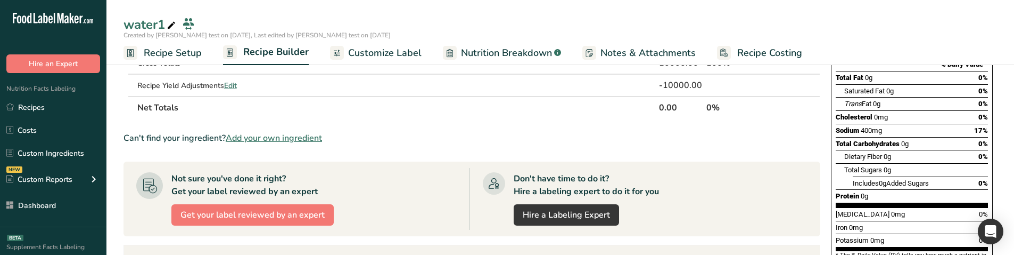
click at [387, 55] on span "Customize Label" at bounding box center [384, 53] width 73 height 14
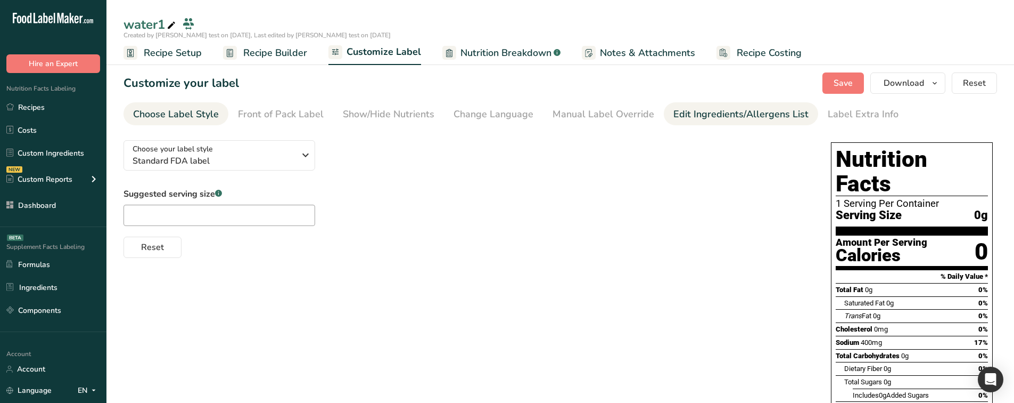
click at [699, 122] on link "Edit Ingredients/Allergens List" at bounding box center [741, 114] width 135 height 24
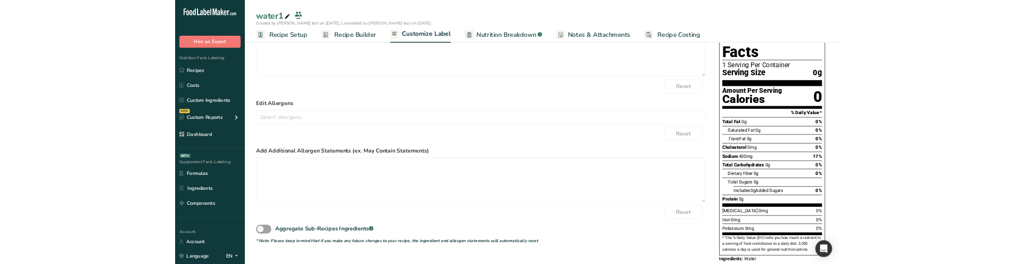
scroll to position [105, 0]
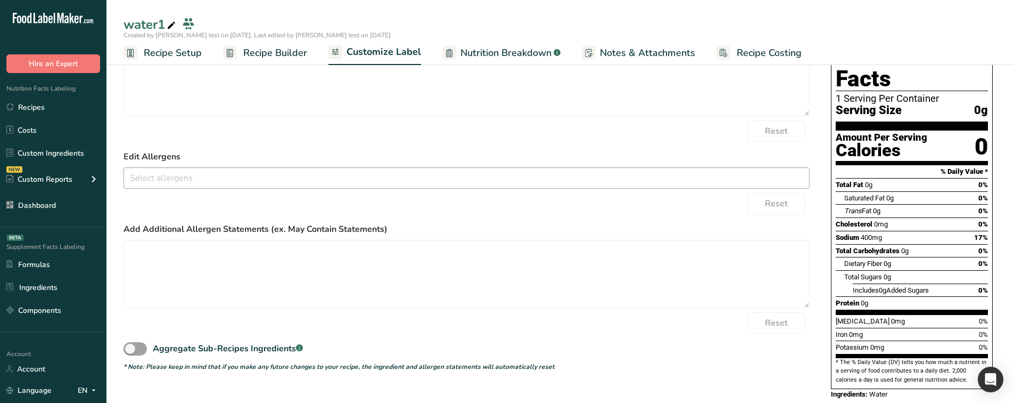
click at [183, 182] on input "text" at bounding box center [466, 177] width 685 height 17
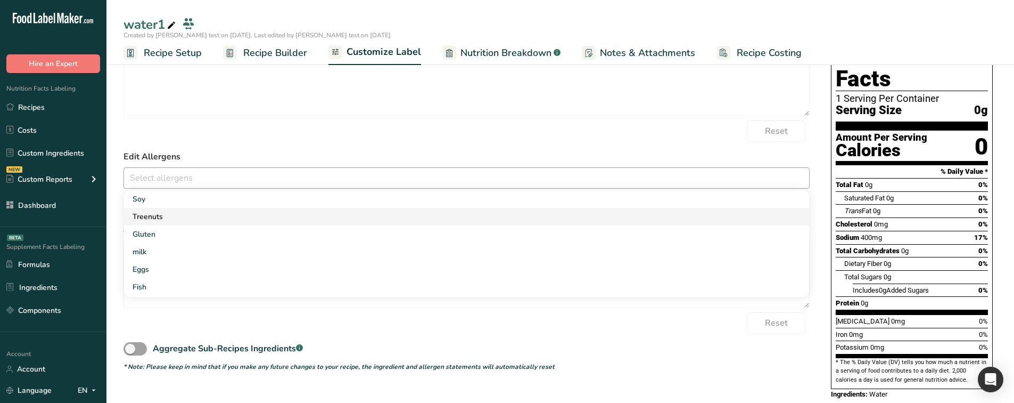
click at [181, 185] on link "Treenuts" at bounding box center [466, 217] width 685 height 18
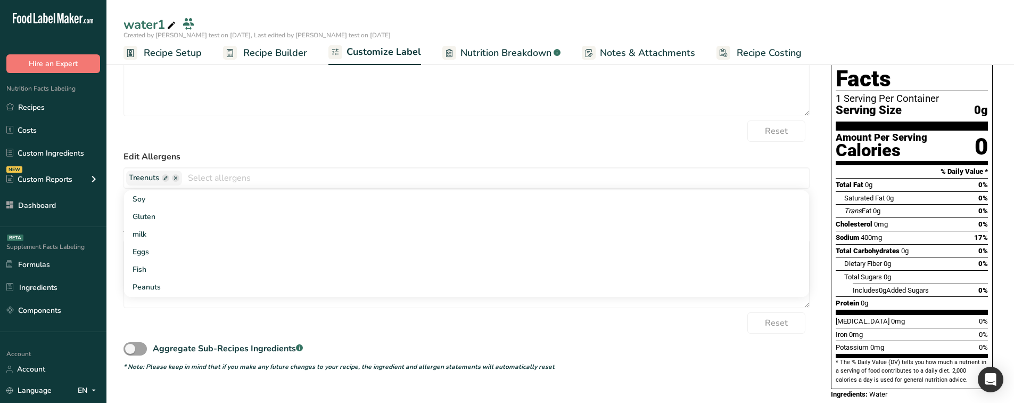
click at [218, 142] on form "Edit Ingredients List Water Reset Edit Allergens Treenuts Soy Gluten milk Eggs …" at bounding box center [467, 201] width 686 height 340
click at [263, 54] on span "Recipe Builder" at bounding box center [275, 53] width 64 height 14
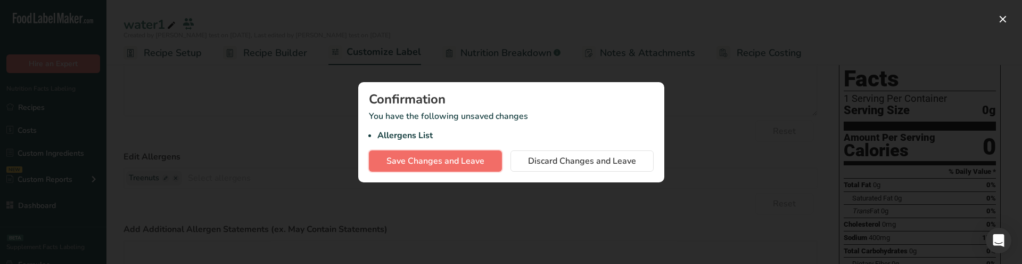
click at [432, 159] on span "Save Changes and Leave" at bounding box center [436, 160] width 98 height 13
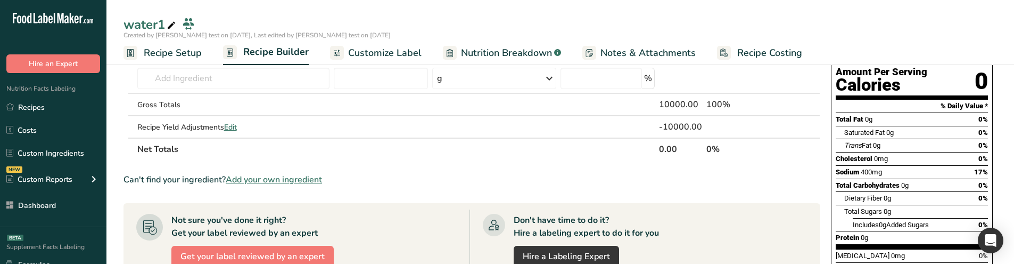
click at [416, 54] on span "Customize Label" at bounding box center [384, 53] width 73 height 14
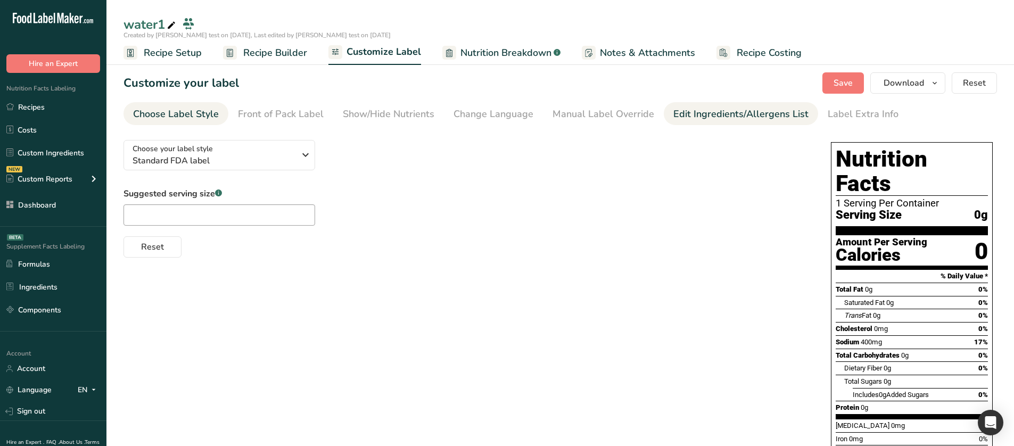
click at [709, 118] on div "Edit Ingredients/Allergens List" at bounding box center [741, 114] width 135 height 14
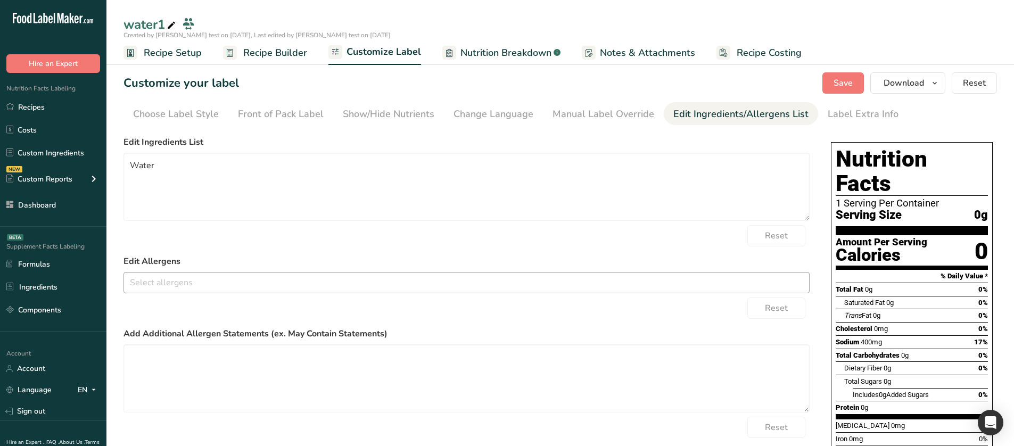
click at [177, 185] on input "text" at bounding box center [466, 282] width 685 height 17
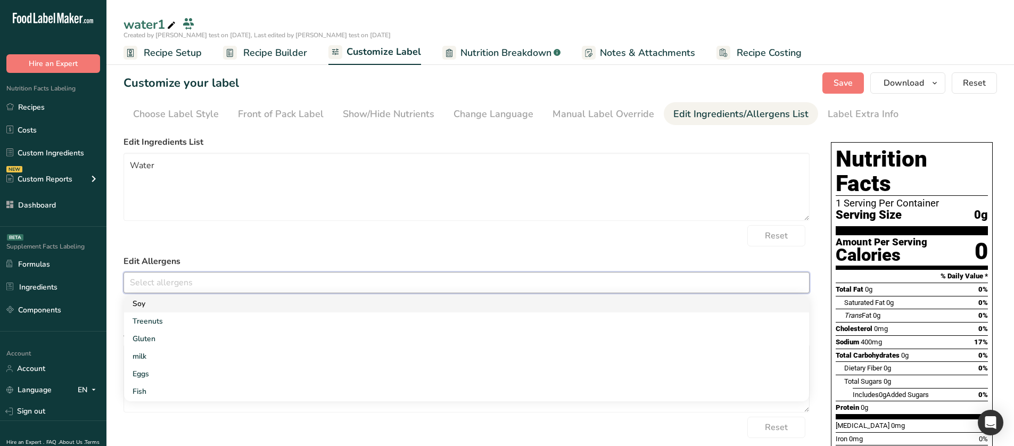
click at [188, 185] on link "Soy" at bounding box center [466, 304] width 685 height 18
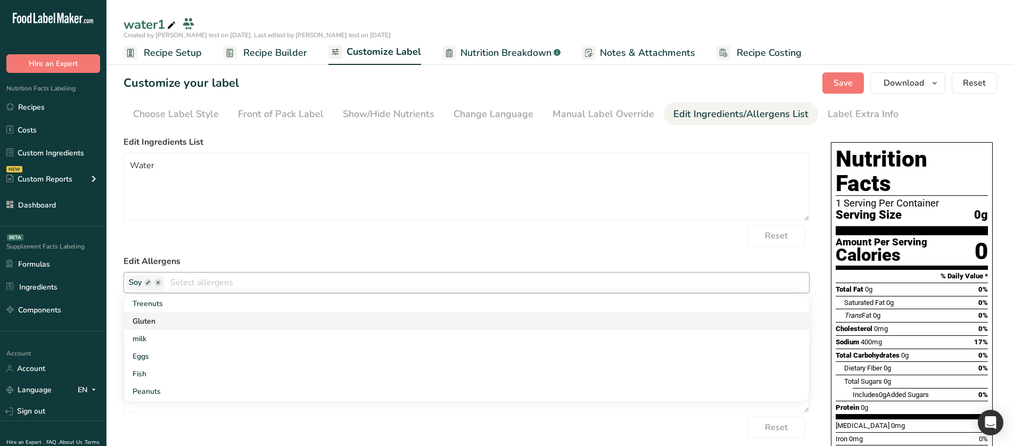
click at [215, 185] on link "Gluten" at bounding box center [466, 322] width 685 height 18
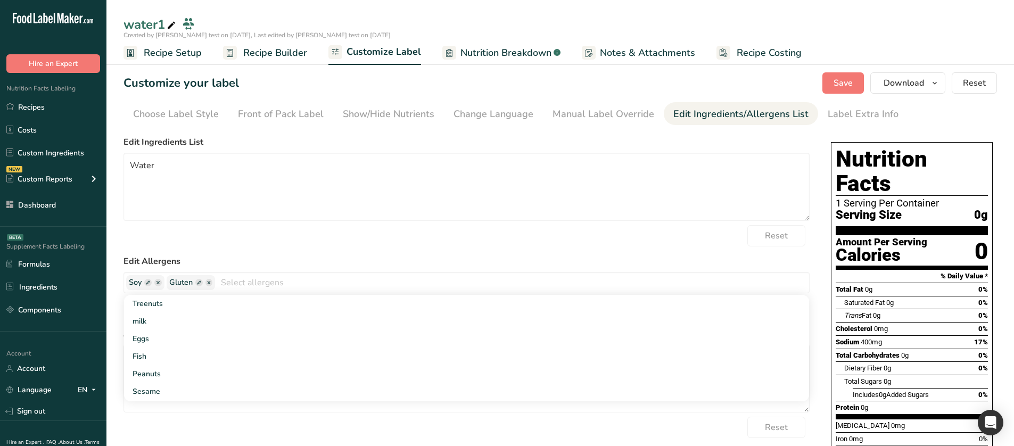
click at [257, 185] on form "Edit Ingredients List Water Reset Edit Allergens Soy Gluten Treenuts milk Eggs …" at bounding box center [467, 306] width 686 height 340
click at [283, 50] on span "Recipe Builder" at bounding box center [275, 53] width 64 height 14
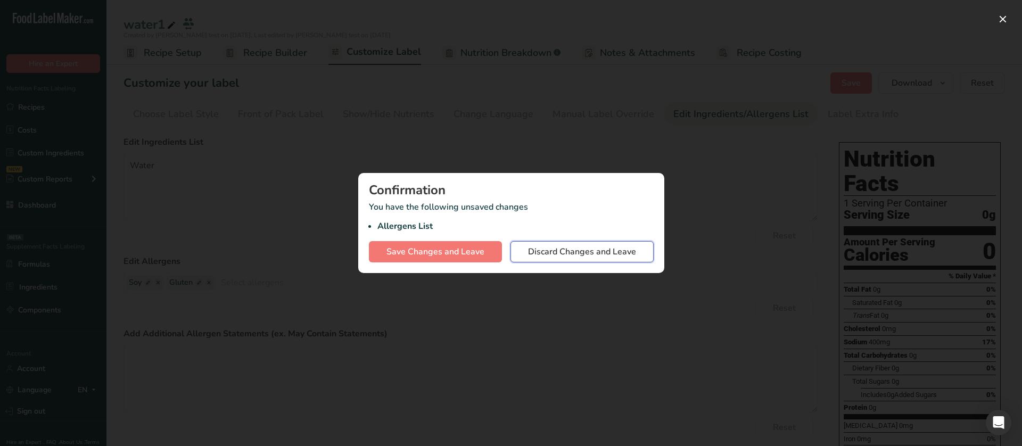
click at [618, 185] on span "Discard Changes and Leave" at bounding box center [582, 251] width 108 height 13
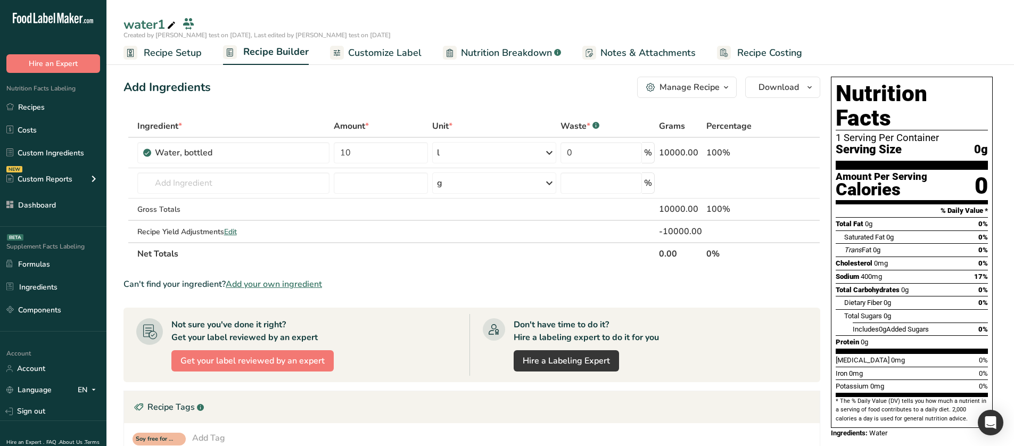
click at [474, 50] on span "Nutrition Breakdown" at bounding box center [506, 53] width 91 height 14
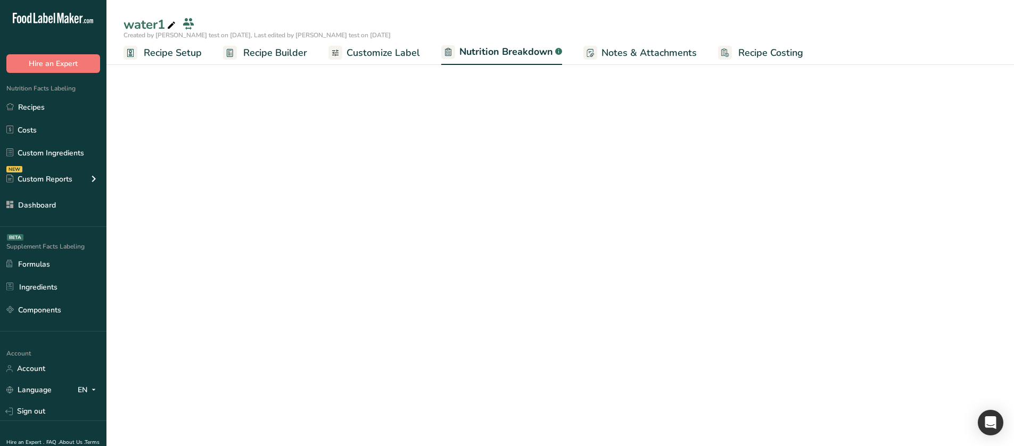
select select "Calories"
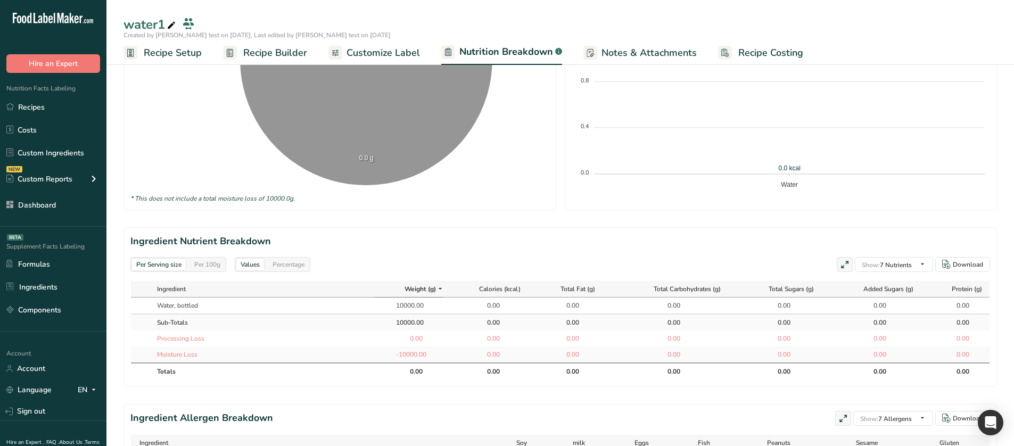
click at [385, 53] on span "Customize Label" at bounding box center [383, 53] width 73 height 14
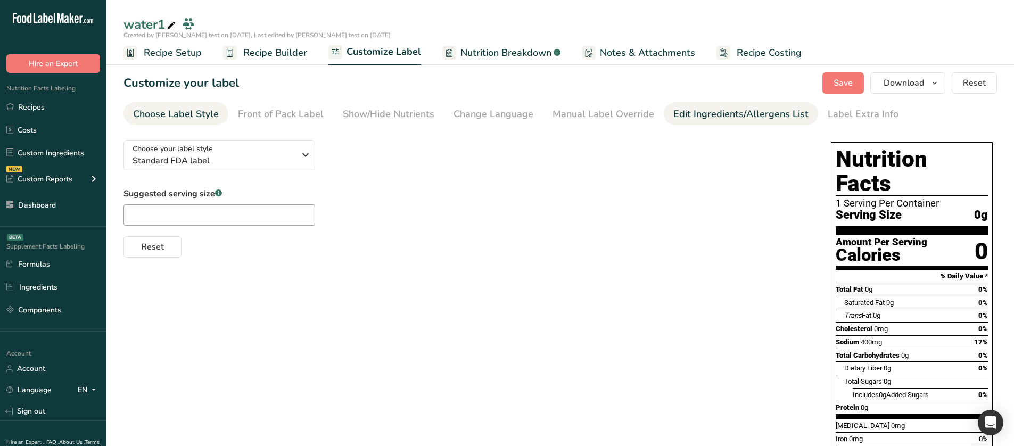
click at [706, 106] on link "Edit Ingredients/Allergens List" at bounding box center [741, 114] width 135 height 24
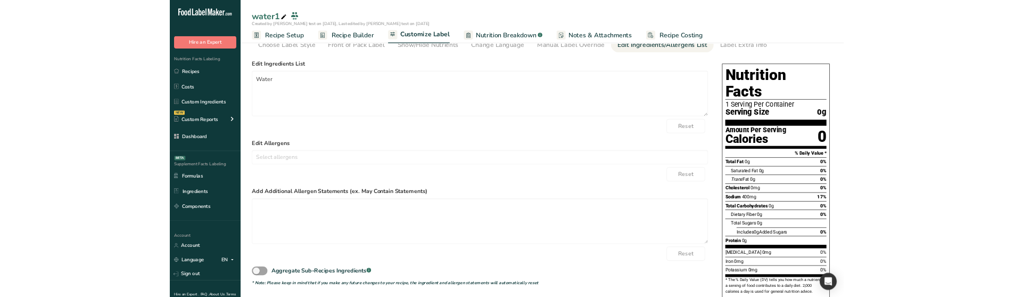
scroll to position [53, 0]
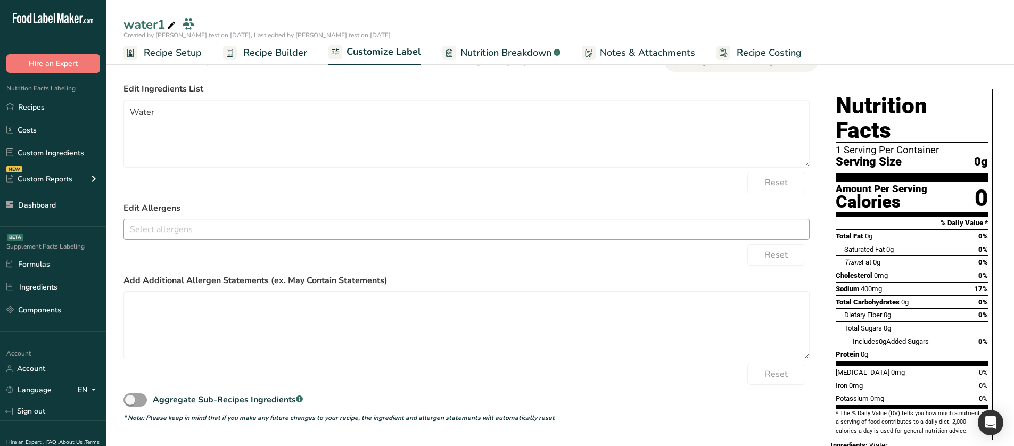
click at [211, 185] on input "text" at bounding box center [466, 229] width 685 height 17
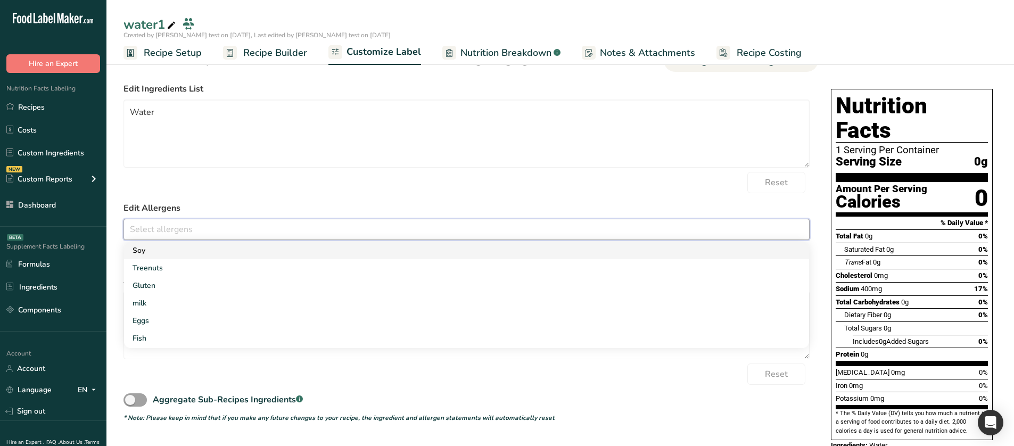
click at [173, 185] on link "Soy" at bounding box center [466, 251] width 685 height 18
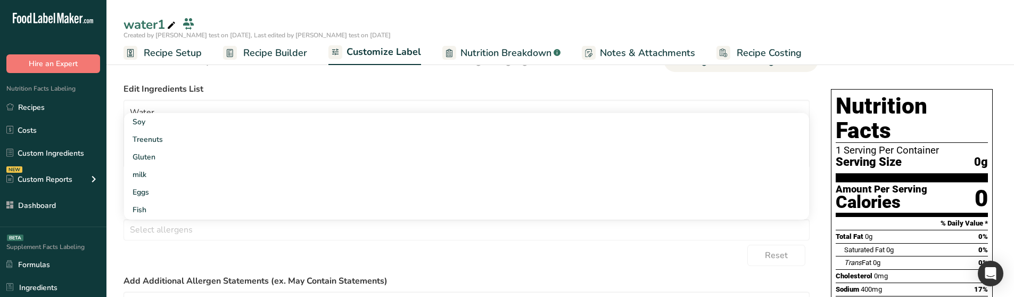
click at [201, 185] on form "Edit Ingredients List Water Reset Edit Allergens Soy Treenuts Gluten milk Eggs …" at bounding box center [467, 253] width 686 height 340
click at [186, 185] on input "text" at bounding box center [466, 229] width 685 height 17
click at [178, 185] on link "Eggs" at bounding box center [466, 192] width 685 height 18
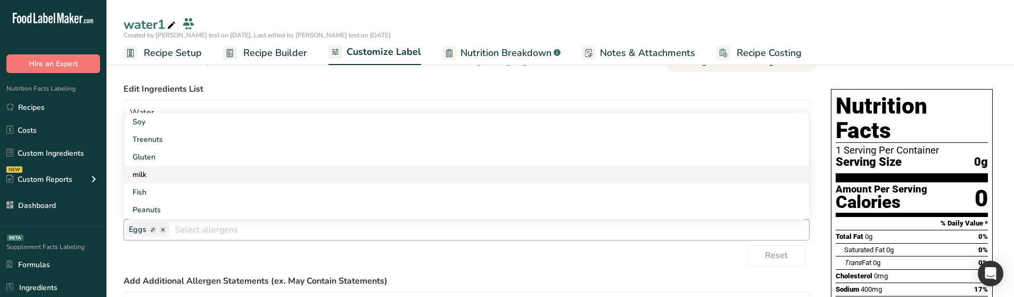
click at [178, 177] on link "milk" at bounding box center [466, 175] width 685 height 18
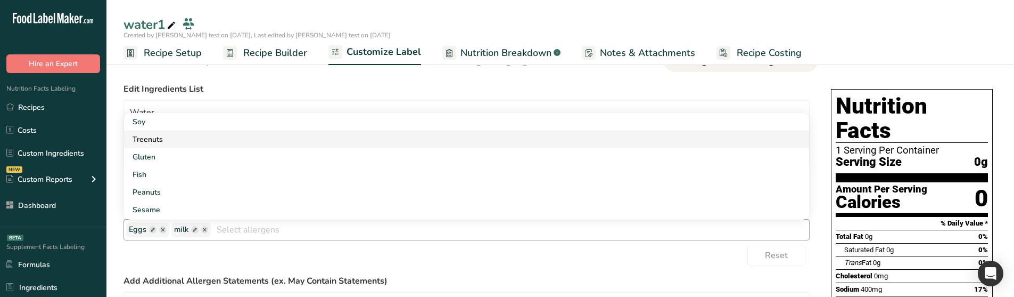
click at [181, 141] on link "Treenuts" at bounding box center [466, 139] width 685 height 18
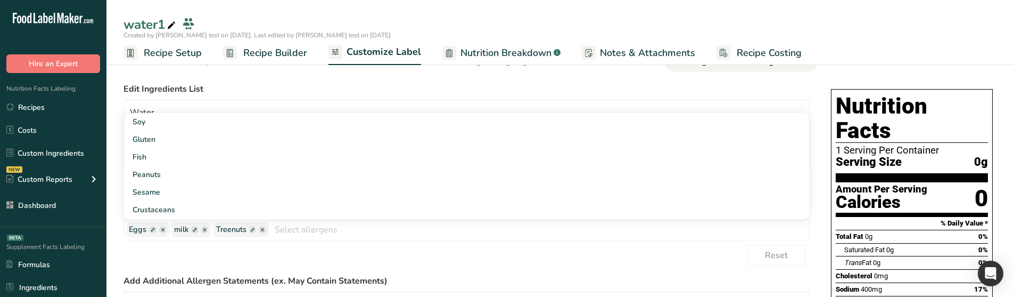
click at [263, 185] on div "Reset" at bounding box center [467, 254] width 686 height 21
click at [262, 185] on span at bounding box center [262, 229] width 7 height 7
click at [262, 185] on input "text" at bounding box center [510, 229] width 599 height 17
click at [217, 185] on link "Peanuts" at bounding box center [466, 192] width 685 height 18
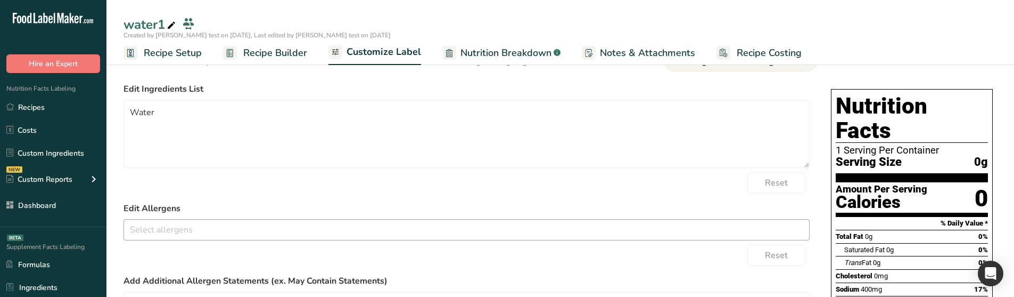
click at [178, 185] on input "text" at bounding box center [466, 229] width 685 height 17
click at [165, 185] on link "Eggs" at bounding box center [466, 192] width 685 height 18
click at [186, 185] on div "Reset" at bounding box center [467, 254] width 686 height 21
click at [154, 185] on span at bounding box center [152, 229] width 7 height 7
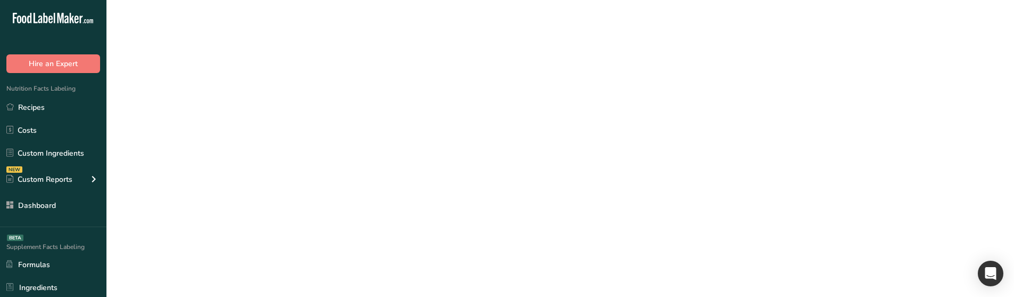
scroll to position [0, 0]
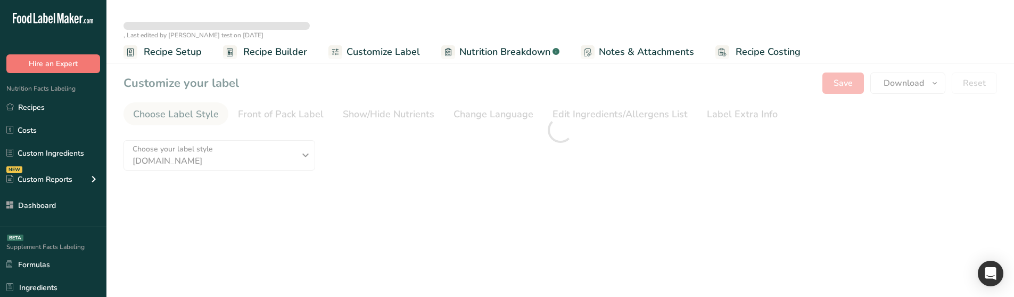
type textarea "Water"
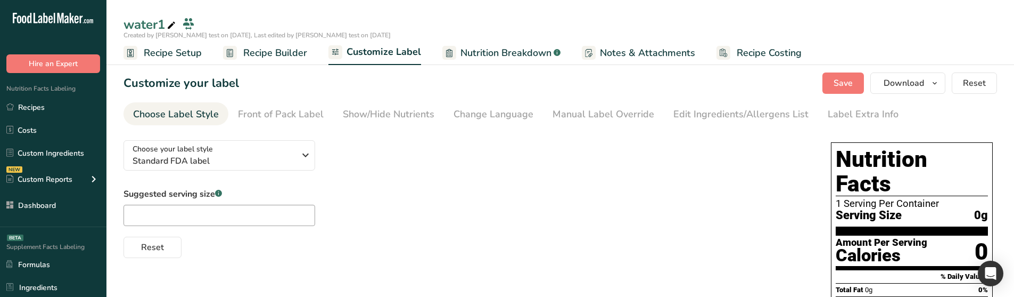
click at [632, 114] on section "Customize your label Save Download Choose what to show on your downloaded label…" at bounding box center [560, 293] width 908 height 477
click at [696, 116] on div "Edit Ingredients/Allergens List" at bounding box center [741, 114] width 135 height 14
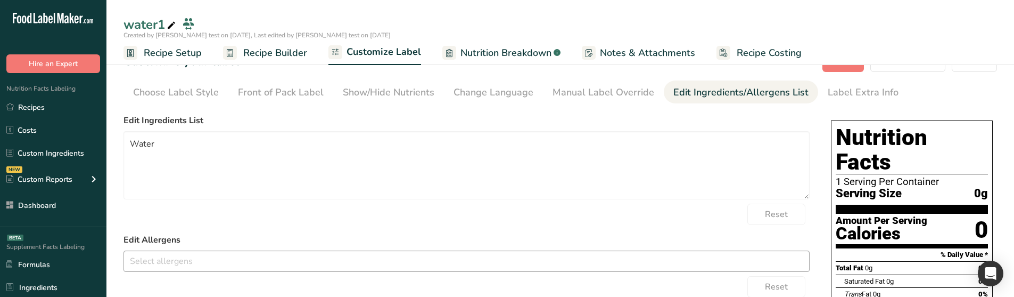
scroll to position [106, 0]
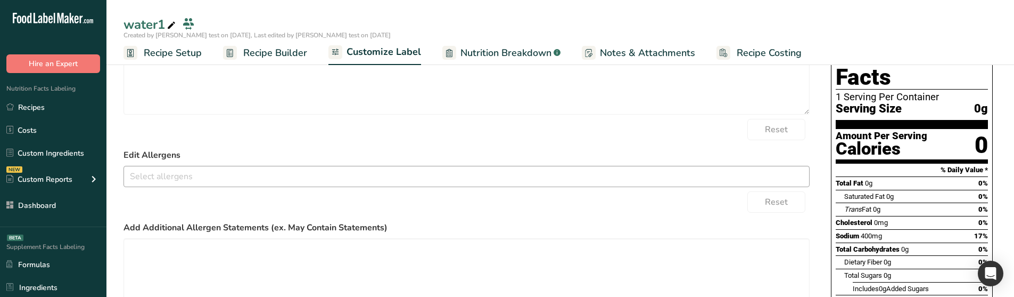
click at [247, 179] on input "text" at bounding box center [466, 176] width 685 height 17
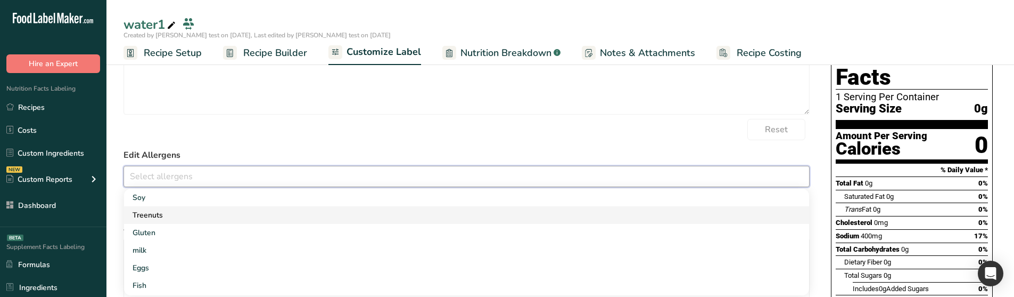
click at [210, 206] on link "Treenuts" at bounding box center [466, 215] width 685 height 18
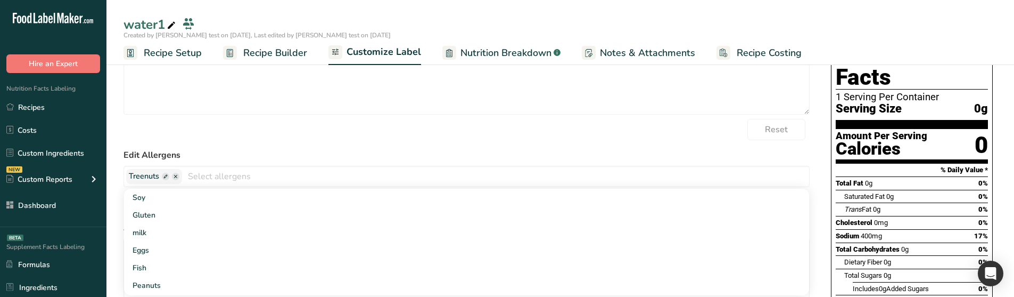
click at [214, 148] on form "Edit Ingredients List Water Reset Edit Allergens Treenuts Soy [GEOGRAPHIC_DATA]…" at bounding box center [467, 199] width 686 height 340
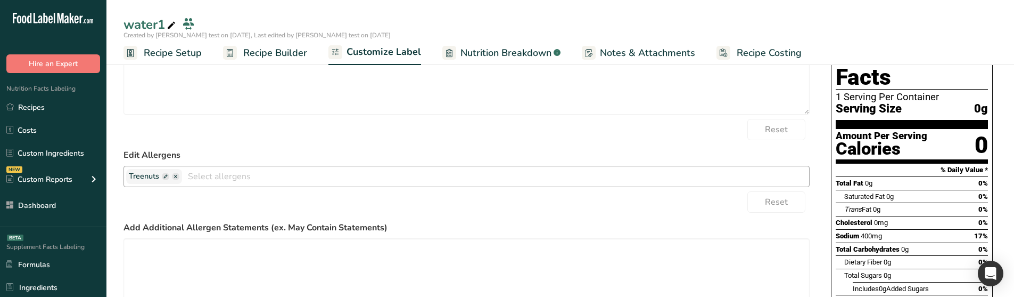
click at [167, 174] on span at bounding box center [165, 176] width 7 height 7
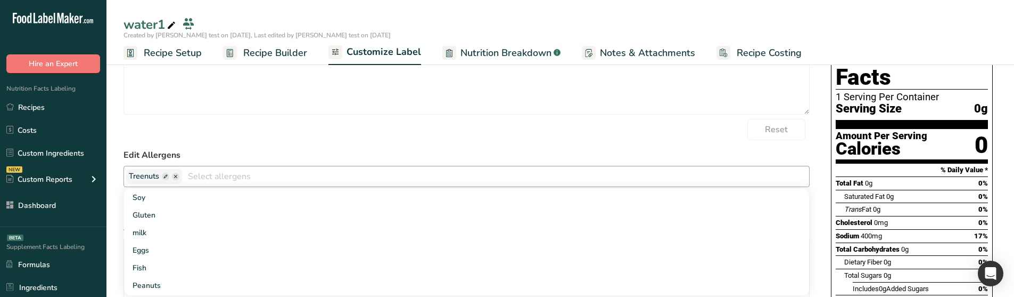
click at [165, 175] on span at bounding box center [165, 176] width 7 height 7
drag, startPoint x: 244, startPoint y: 126, endPoint x: 258, endPoint y: 127, distance: 13.9
click at [245, 125] on div "Reset" at bounding box center [467, 129] width 686 height 21
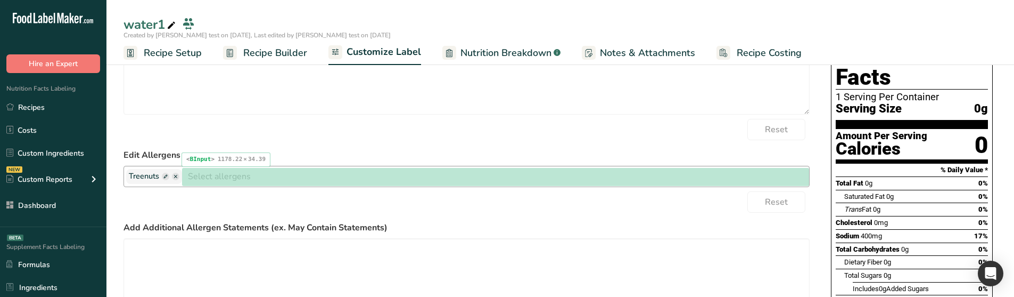
click at [273, 172] on input "text" at bounding box center [495, 176] width 627 height 17
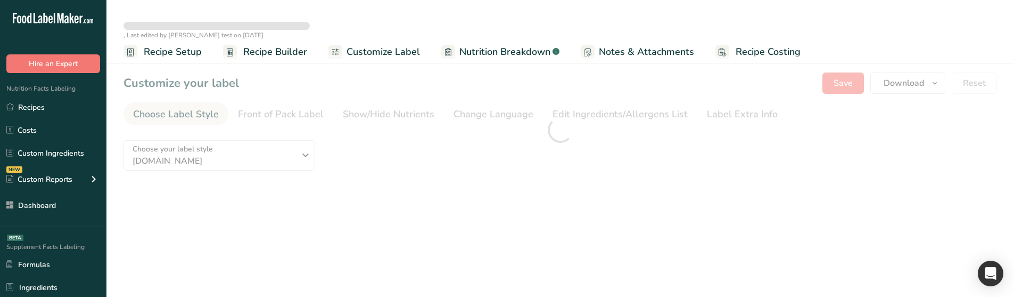
type textarea "Water"
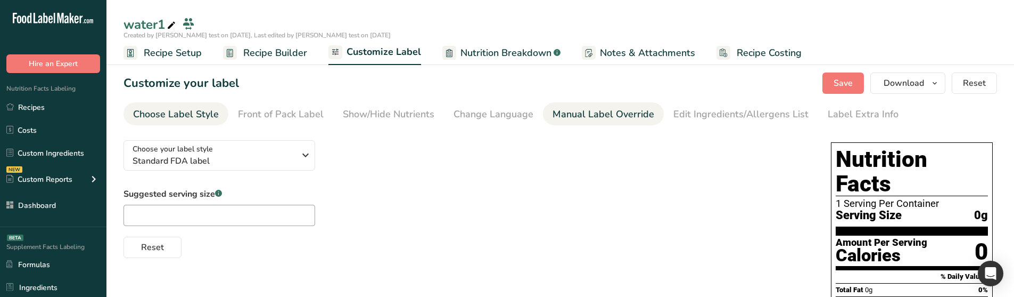
click at [625, 113] on div "Manual Label Override" at bounding box center [604, 114] width 102 height 14
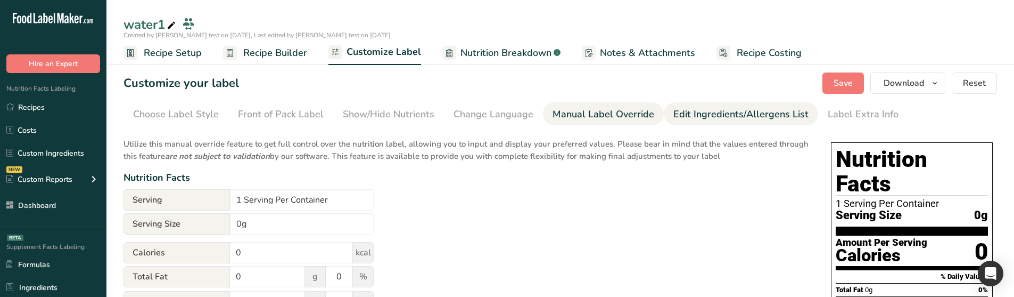
click at [678, 116] on div "Edit Ingredients/Allergens List" at bounding box center [741, 114] width 135 height 14
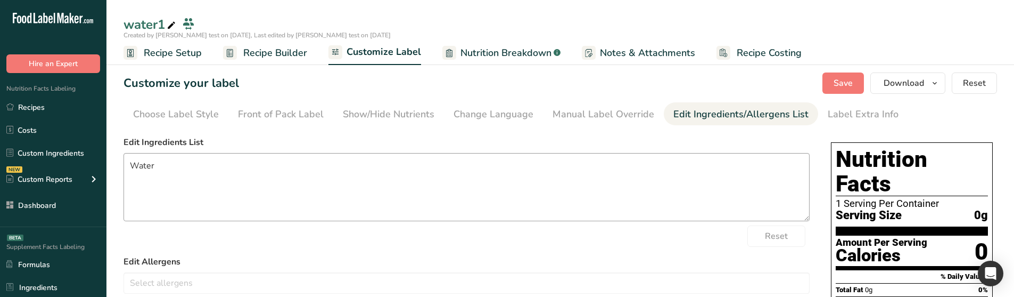
scroll to position [106, 0]
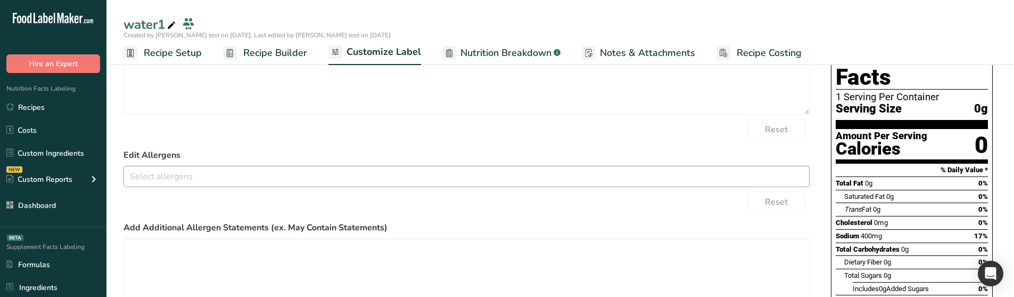
click at [212, 178] on input "text" at bounding box center [466, 176] width 685 height 17
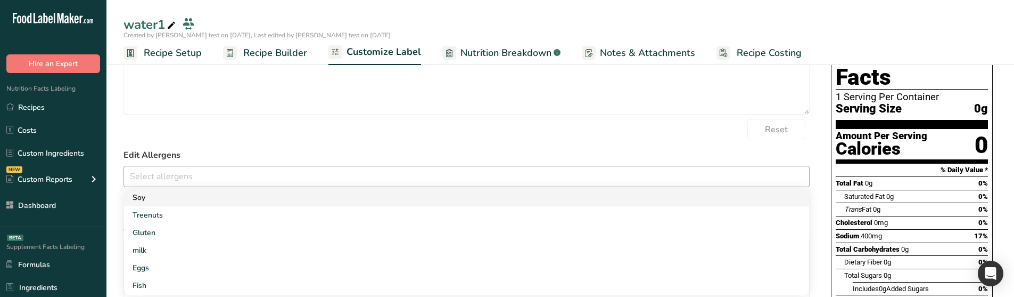
click at [184, 192] on link "Soy" at bounding box center [466, 197] width 685 height 18
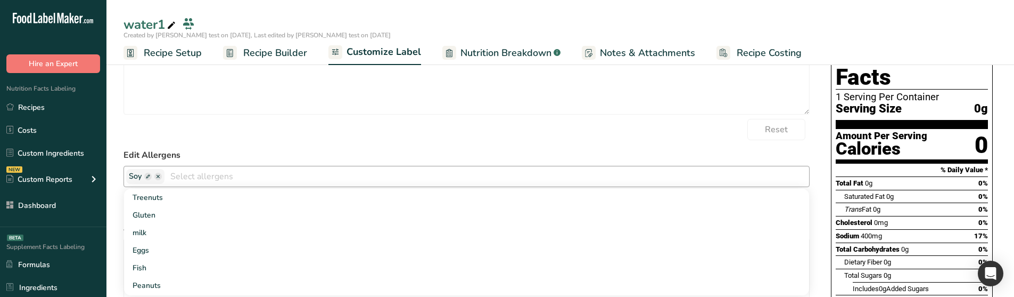
drag, startPoint x: 283, startPoint y: 138, endPoint x: 165, endPoint y: 166, distance: 121.8
click at [283, 138] on div "Reset" at bounding box center [467, 129] width 686 height 21
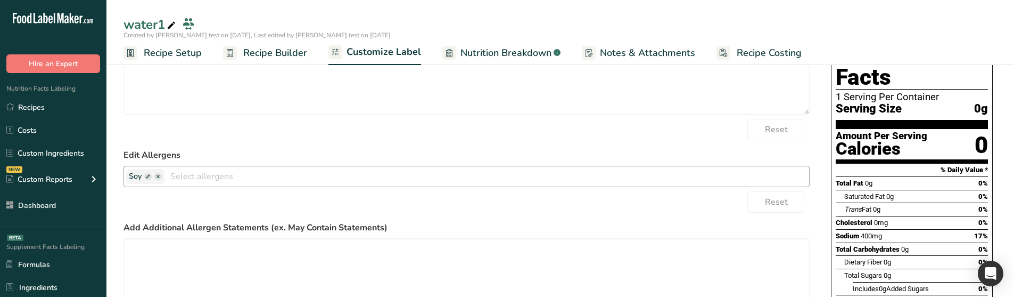
click at [148, 176] on span at bounding box center [147, 176] width 7 height 7
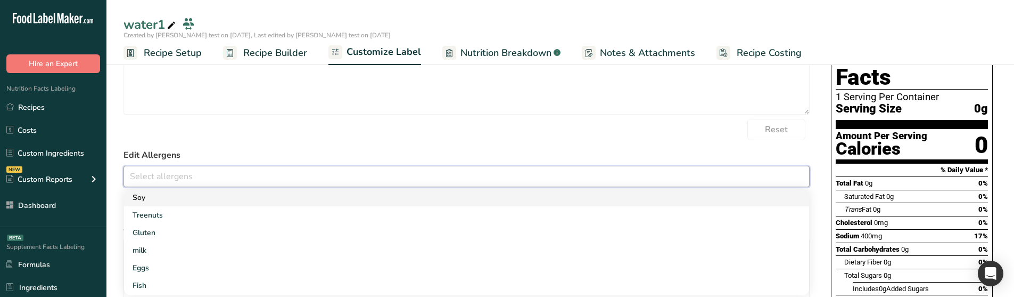
click at [171, 200] on link "Soy" at bounding box center [466, 197] width 685 height 18
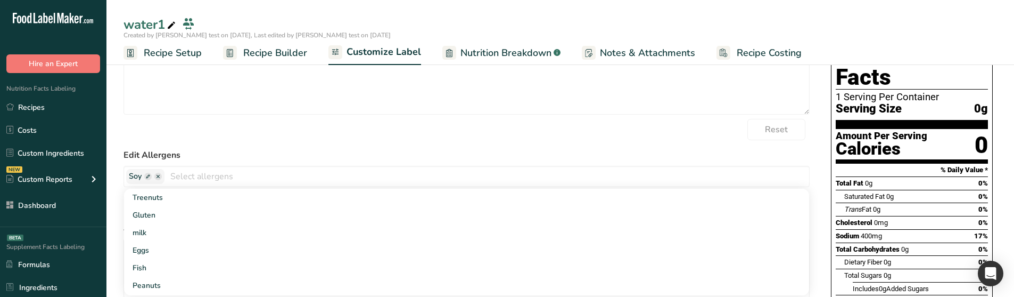
click at [193, 142] on form "Edit Ingredients List Water Reset Edit Allergens Soy Treenuts [GEOGRAPHIC_DATA]…" at bounding box center [467, 199] width 686 height 340
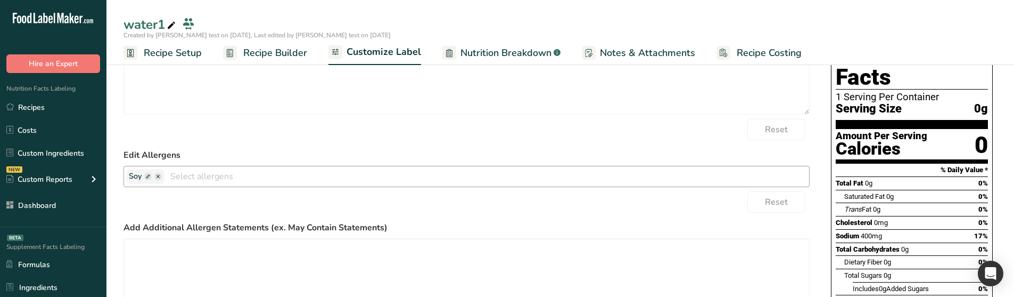
click at [147, 176] on span at bounding box center [147, 176] width 7 height 7
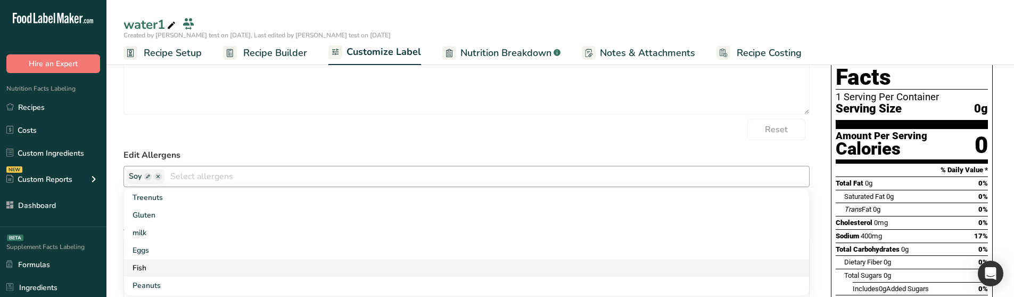
click at [206, 259] on link "Fish" at bounding box center [466, 268] width 685 height 18
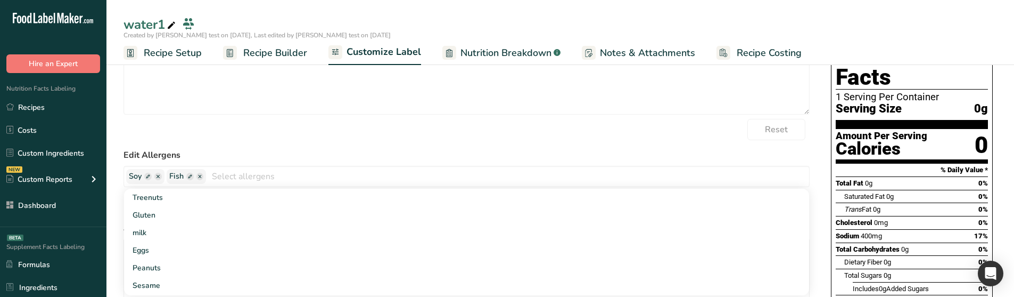
click at [236, 146] on form "Edit Ingredients List Water Reset Edit Allergens Soy Fish Treenuts Gluten milk …" at bounding box center [467, 199] width 686 height 340
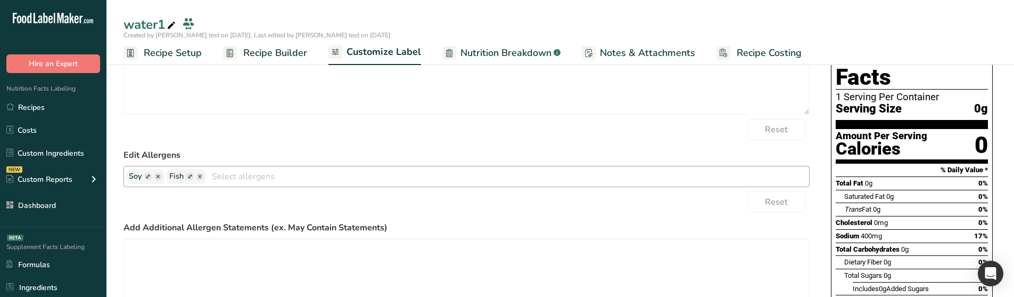
click at [188, 176] on span at bounding box center [189, 176] width 7 height 7
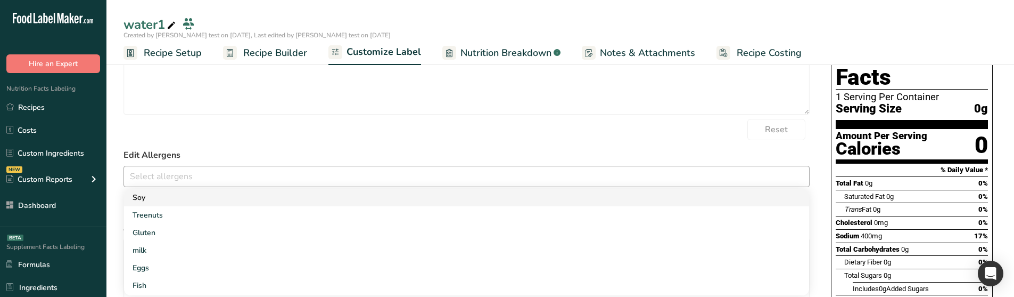
click at [151, 193] on link "Soy" at bounding box center [466, 197] width 685 height 18
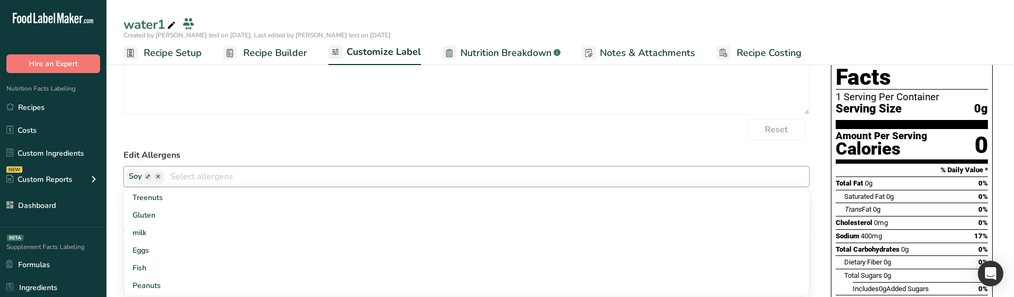
click at [146, 176] on span at bounding box center [147, 176] width 7 height 7
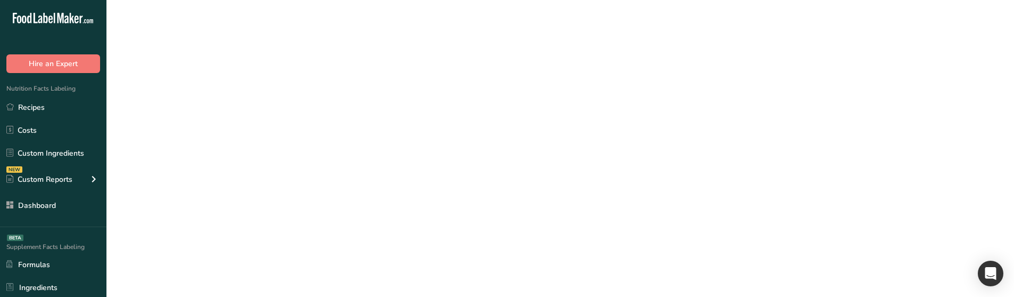
scroll to position [0, 0]
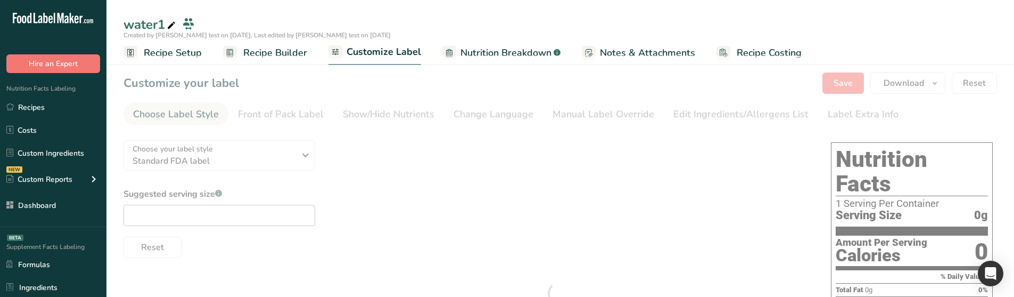
type textarea "Water"
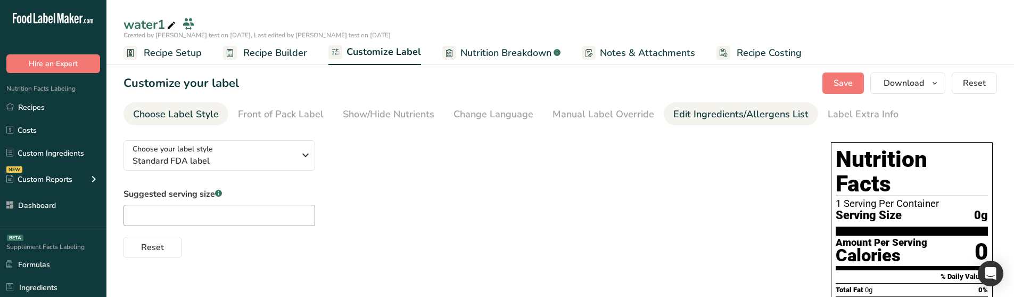
click at [698, 110] on div "Edit Ingredients/Allergens List" at bounding box center [741, 114] width 135 height 14
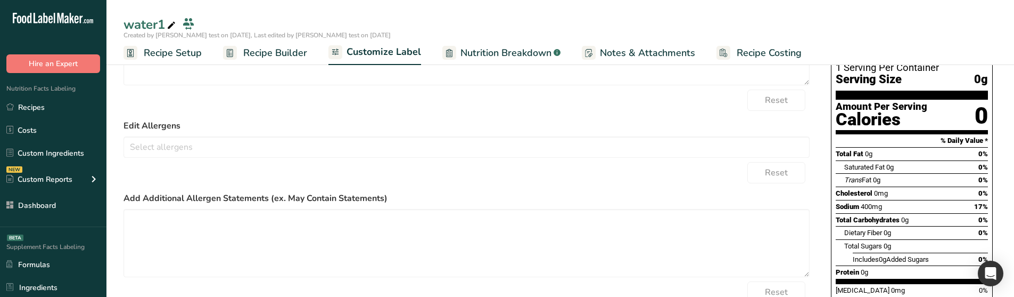
scroll to position [160, 0]
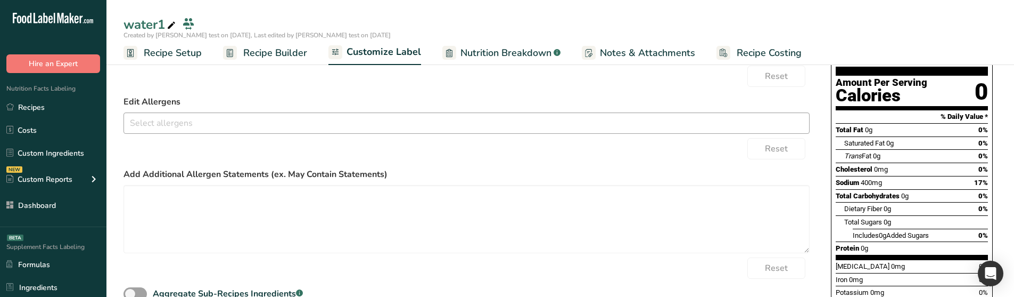
click at [299, 129] on input "text" at bounding box center [466, 122] width 685 height 17
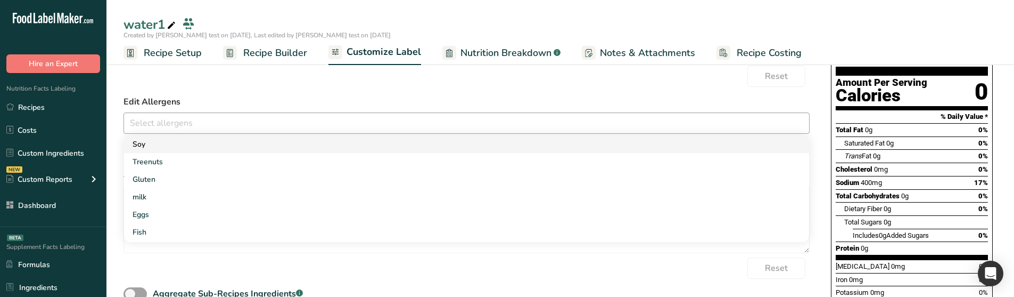
click at [267, 152] on div "Soy Treenuts [GEOGRAPHIC_DATA] milk Eggs Fish Peanuts Sesame Crustaceans Sulphi…" at bounding box center [466, 188] width 685 height 106
click at [202, 147] on link "Soy" at bounding box center [466, 144] width 685 height 18
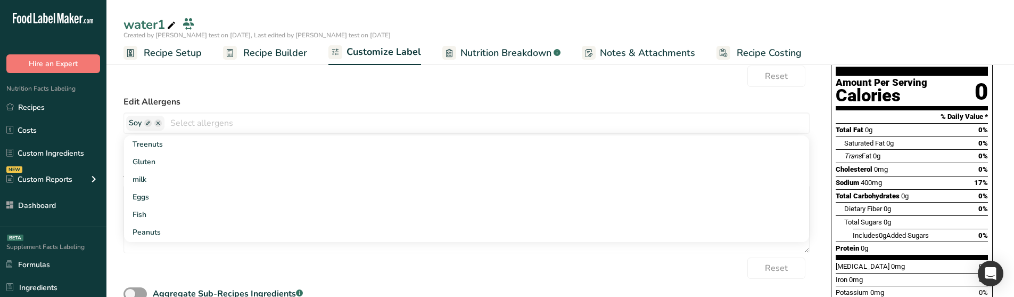
click at [203, 93] on form "Edit Ingredients List Water Reset Edit Allergens Soy Treenuts [GEOGRAPHIC_DATA]…" at bounding box center [467, 146] width 686 height 340
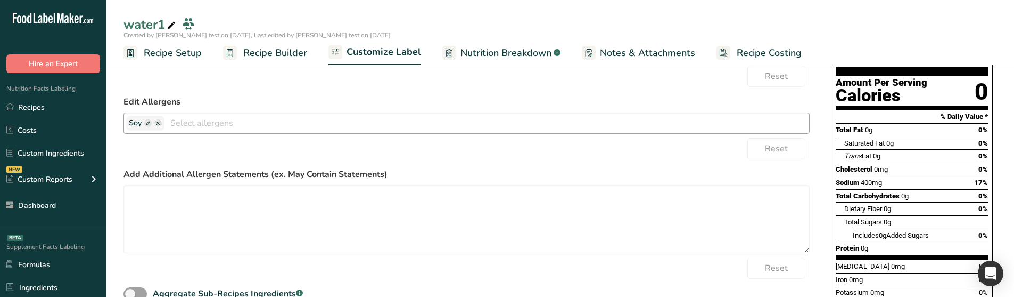
click at [146, 123] on span at bounding box center [147, 122] width 7 height 7
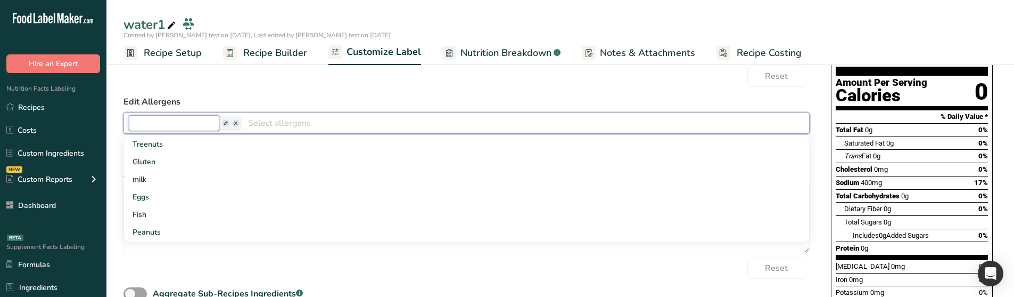
click at [160, 126] on input "text" at bounding box center [174, 123] width 91 height 16
click at [149, 120] on span at bounding box center [147, 122] width 7 height 7
click at [171, 125] on input "text" at bounding box center [174, 123] width 91 height 16
